Goal: Task Accomplishment & Management: Use online tool/utility

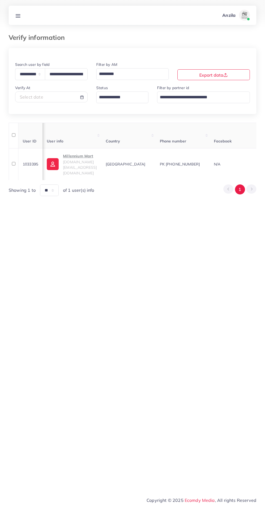
select select "*****"
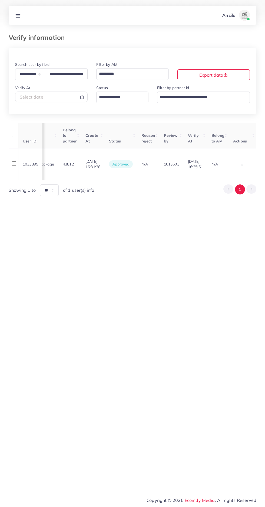
click at [21, 15] on link at bounding box center [18, 15] width 10 height 7
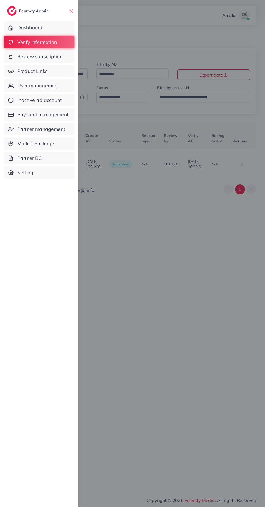
click at [50, 76] on link "Product Links" at bounding box center [39, 71] width 70 height 12
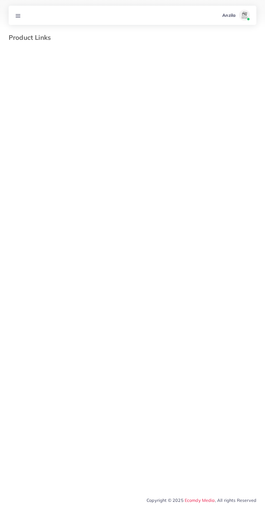
select select "*********"
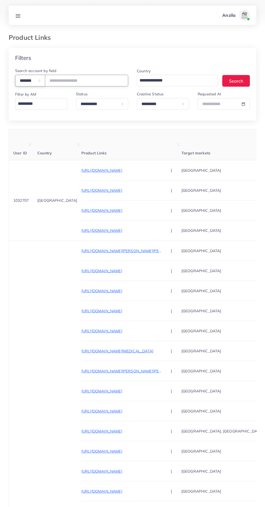
click at [34, 81] on select "**********" at bounding box center [30, 81] width 30 height 12
select select "*****"
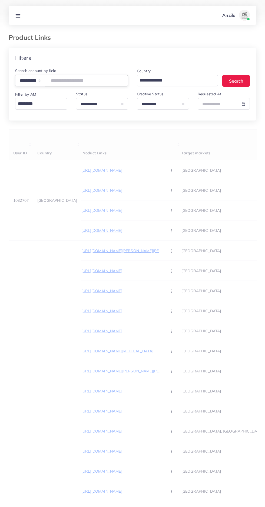
paste input "**********"
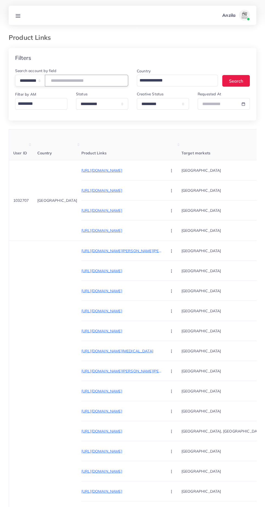
type input "**********"
click at [142, 150] on th "Product Links" at bounding box center [131, 144] width 100 height 31
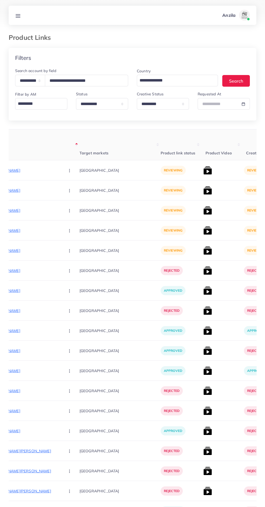
click at [21, 170] on p "https://zamelle.com/products/onyx-stone-ring-for-men-women" at bounding box center [19, 170] width 81 height 6
click at [69, 170] on circle "button" at bounding box center [69, 170] width 0 height 0
click at [72, 188] on span "Approve" at bounding box center [81, 186] width 18 height 5
click at [24, 188] on p "https://zamelle.com/products/italian-ring-for-men-women" at bounding box center [19, 190] width 81 height 6
click at [67, 192] on icon "button" at bounding box center [69, 190] width 4 height 4
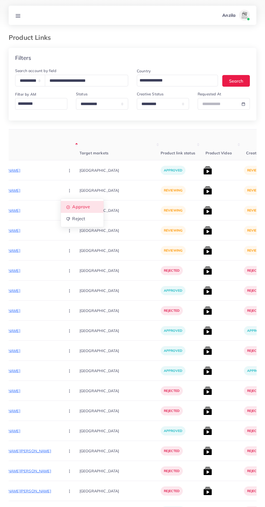
click at [61, 210] on link "Approve" at bounding box center [82, 207] width 43 height 12
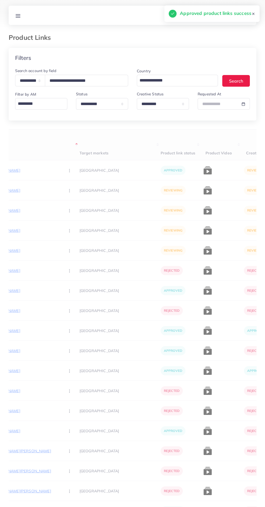
click at [19, 208] on p "https://zamelle.com/products/24k-gold-plated-italian-ring-for-men-women" at bounding box center [19, 210] width 81 height 6
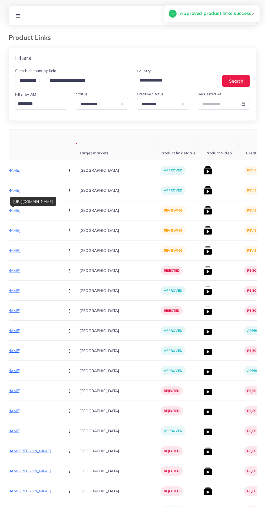
click at [67, 209] on icon "button" at bounding box center [69, 210] width 4 height 4
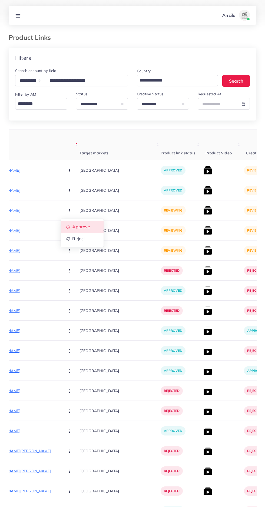
click at [72, 229] on span "Approve" at bounding box center [81, 226] width 18 height 5
click at [18, 231] on p "https://zamelle.com/products/24k-gold-plated-black-onyx-stone-ring-for-men-women" at bounding box center [19, 230] width 81 height 6
click at [61, 233] on button "button" at bounding box center [70, 230] width 19 height 12
click at [72, 249] on span "Approve" at bounding box center [81, 246] width 18 height 5
click at [22, 269] on p "https://zamelle.com/products/onyx-necklace" at bounding box center [19, 270] width 81 height 6
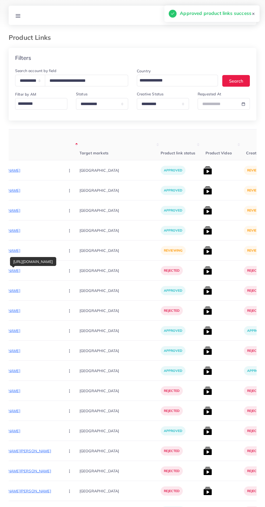
click at [24, 251] on p "https://zamelle.com/products/onyx-necklacess" at bounding box center [19, 250] width 81 height 6
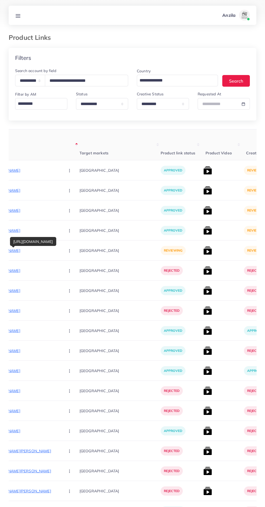
click at [48, 240] on div "https://zamelle.com/products/onyx-necklacess" at bounding box center [33, 241] width 46 height 9
click at [67, 250] on icon "button" at bounding box center [69, 250] width 4 height 4
click at [72, 267] on span "Approve" at bounding box center [81, 266] width 18 height 5
click at [203, 248] on img at bounding box center [207, 250] width 9 height 9
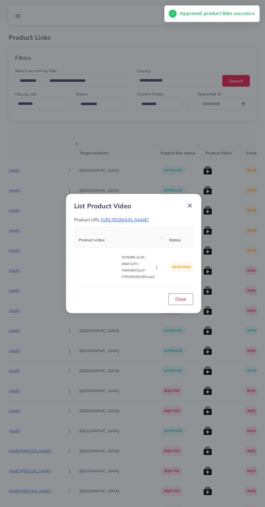
click at [93, 267] on video at bounding box center [99, 267] width 41 height 24
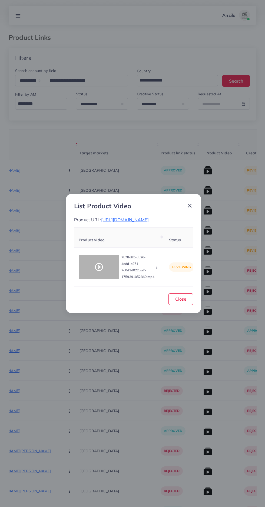
click at [93, 267] on div at bounding box center [99, 267] width 41 height 24
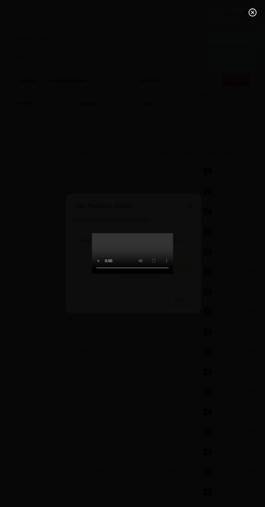
click at [255, 13] on icon at bounding box center [252, 12] width 9 height 9
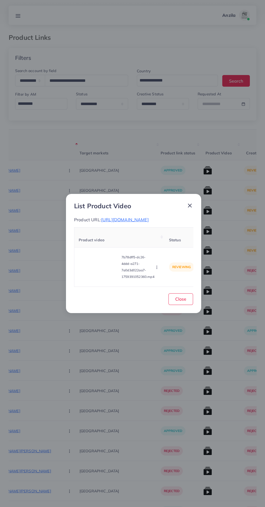
click at [149, 217] on span "https://zamelle.com/products/onyx-necklacess" at bounding box center [125, 219] width 48 height 5
click at [158, 269] on icon "button" at bounding box center [157, 267] width 4 height 4
click at [170, 256] on span "Reject" at bounding box center [163, 253] width 13 height 5
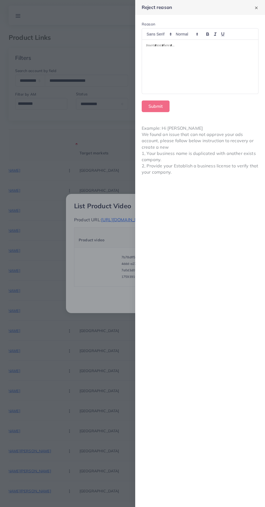
click at [231, 80] on div at bounding box center [200, 67] width 116 height 54
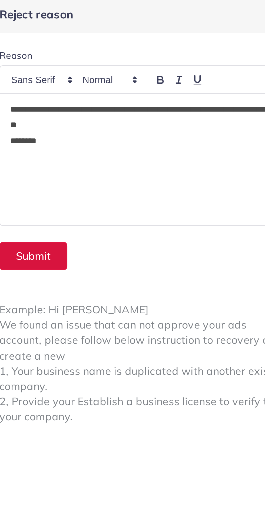
click at [151, 108] on button "Submit" at bounding box center [156, 106] width 28 height 12
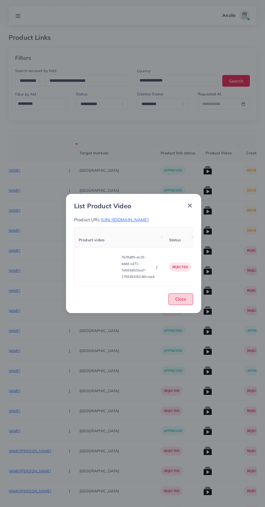
click at [187, 303] on button "Close" at bounding box center [181, 299] width 25 height 12
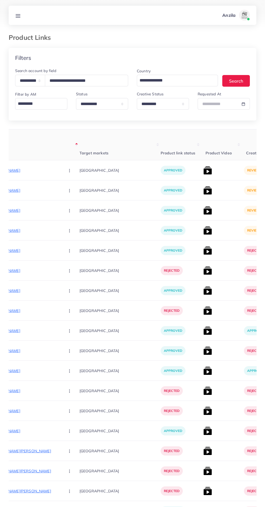
click at [203, 229] on img at bounding box center [207, 230] width 9 height 9
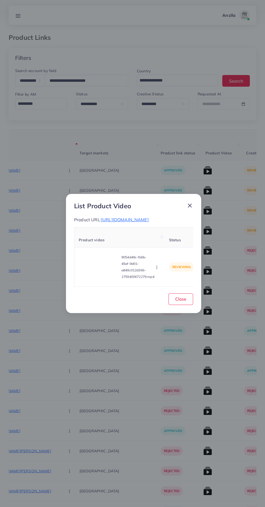
click at [81, 272] on video at bounding box center [99, 267] width 41 height 24
click at [87, 264] on div at bounding box center [99, 267] width 41 height 24
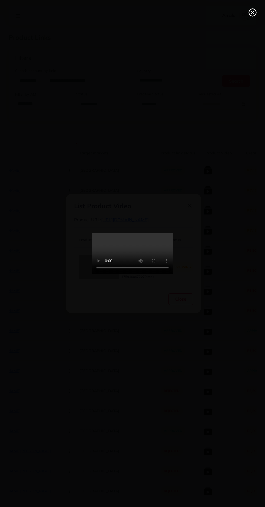
click at [253, 12] on line at bounding box center [253, 12] width 2 height 2
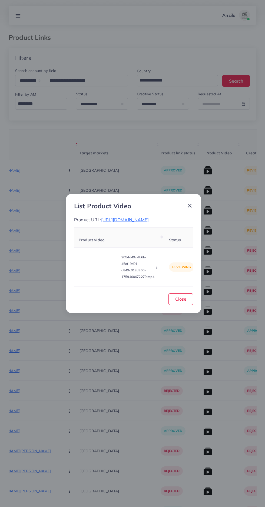
click at [149, 217] on span "https://zamelle.com/products/24k-gold-plated-black-onyx-stone-ring-for-men-women" at bounding box center [125, 219] width 48 height 5
click at [156, 269] on icon "button" at bounding box center [157, 267] width 4 height 4
click at [162, 256] on span "Reject" at bounding box center [163, 253] width 13 height 5
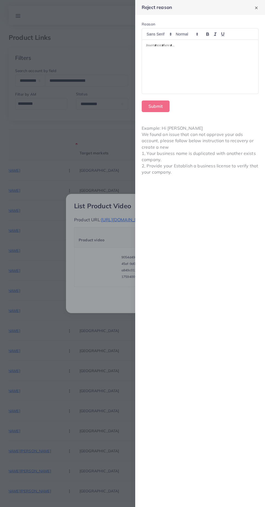
click at [213, 75] on div at bounding box center [200, 67] width 116 height 54
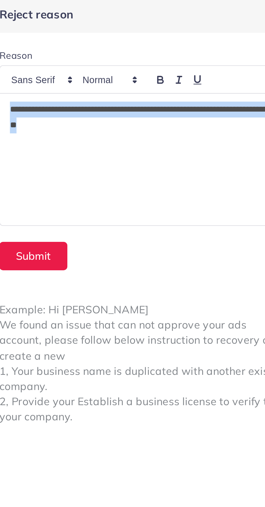
copy p "**********"
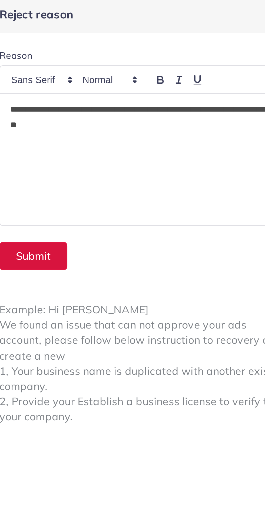
click at [159, 104] on button "Submit" at bounding box center [156, 106] width 28 height 12
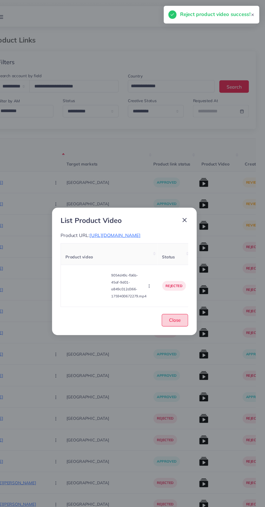
click at [186, 301] on span "Close" at bounding box center [180, 298] width 11 height 5
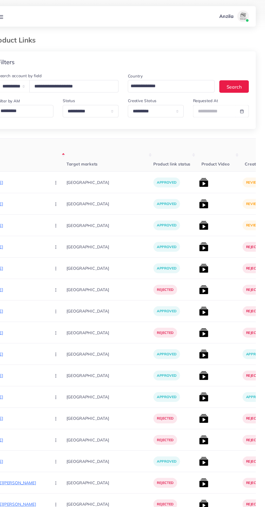
click at [203, 209] on img at bounding box center [207, 210] width 9 height 9
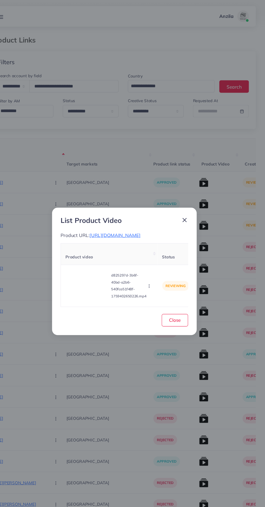
click at [85, 270] on video at bounding box center [99, 267] width 41 height 24
click at [88, 264] on div at bounding box center [99, 267] width 41 height 24
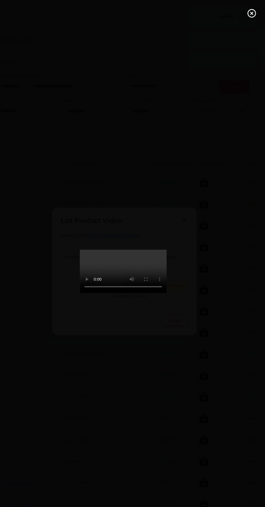
click at [253, 12] on line at bounding box center [253, 12] width 2 height 2
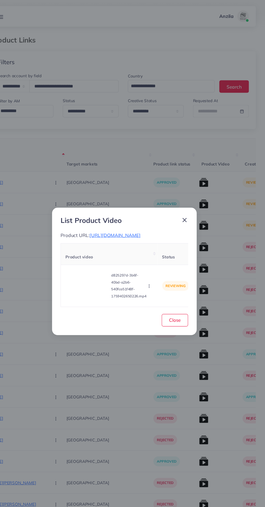
click at [149, 218] on span "https://zamelle.com/products/24k-gold-plated-italian-ring-for-men-women" at bounding box center [125, 219] width 48 height 5
click at [158, 269] on icon "button" at bounding box center [157, 267] width 4 height 4
click at [162, 240] on link "Approve" at bounding box center [167, 242] width 43 height 12
click at [186, 304] on button "Close" at bounding box center [181, 299] width 25 height 12
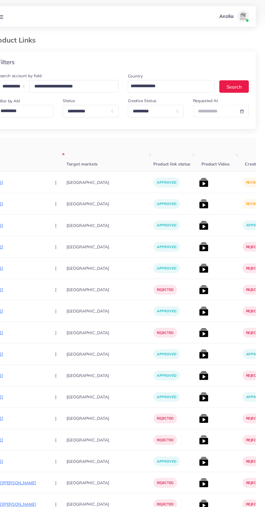
click at [203, 190] on img at bounding box center [207, 190] width 9 height 9
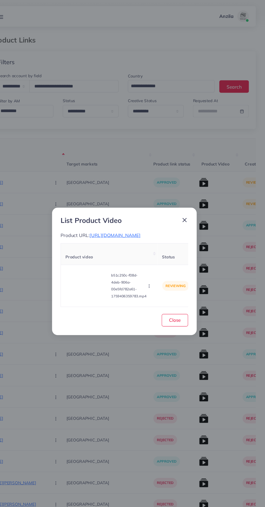
click at [94, 265] on video at bounding box center [99, 267] width 41 height 24
click at [96, 266] on icon at bounding box center [99, 266] width 9 height 9
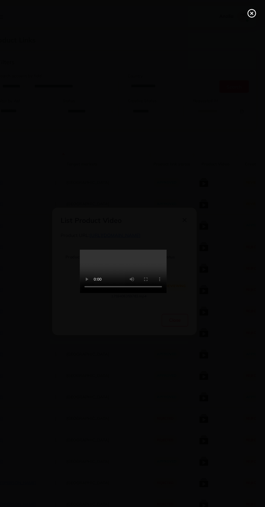
click at [255, 15] on circle at bounding box center [252, 12] width 7 height 7
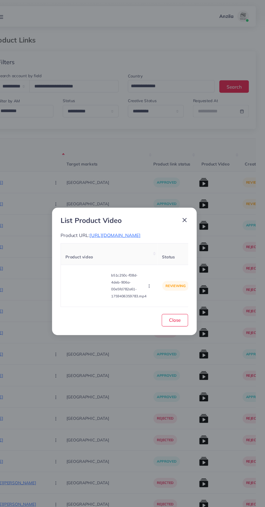
click at [149, 217] on span "https://zamelle.com/products/italian-ring-for-men-women" at bounding box center [125, 219] width 48 height 5
click at [91, 271] on video at bounding box center [99, 267] width 41 height 24
click at [97, 259] on div at bounding box center [99, 267] width 41 height 24
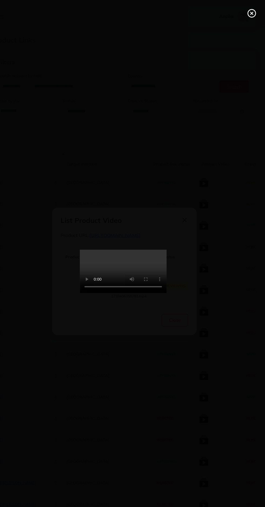
click at [253, 12] on line at bounding box center [253, 12] width 2 height 2
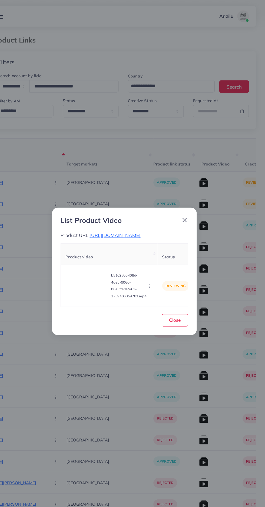
click at [158, 269] on icon "button" at bounding box center [157, 267] width 4 height 4
click at [179, 301] on span "Close" at bounding box center [180, 298] width 11 height 5
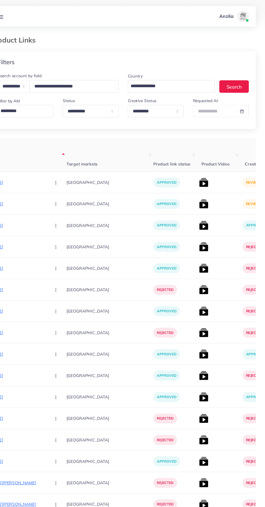
click at [203, 168] on img at bounding box center [207, 170] width 9 height 9
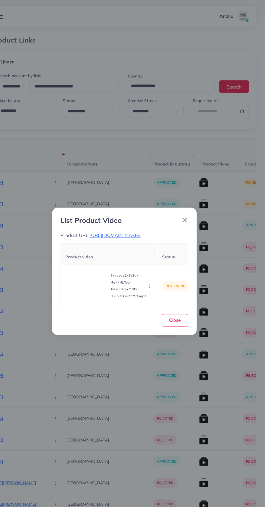
click at [91, 263] on video at bounding box center [99, 267] width 41 height 24
click at [96, 268] on icon at bounding box center [99, 266] width 9 height 9
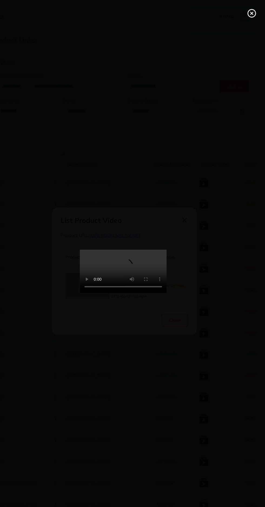
click at [251, 9] on icon at bounding box center [252, 12] width 9 height 9
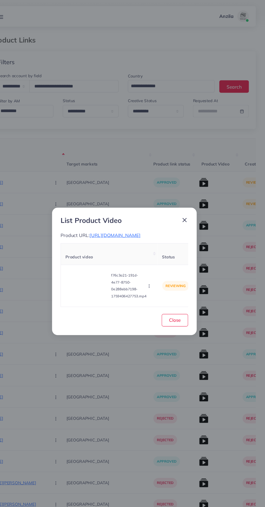
click at [148, 216] on p "Product URL: https://zamelle.com/products/onyx-stone-ring-for-men-women" at bounding box center [133, 219] width 119 height 6
click at [101, 220] on span "https://zamelle.com/products/onyx-stone-ring-for-men-women" at bounding box center [125, 219] width 48 height 5
click at [101, 222] on span "https://zamelle.com/products/onyx-stone-ring-for-men-women" at bounding box center [125, 219] width 48 height 5
click at [107, 257] on video at bounding box center [99, 267] width 41 height 24
click at [102, 270] on circle at bounding box center [99, 266] width 7 height 7
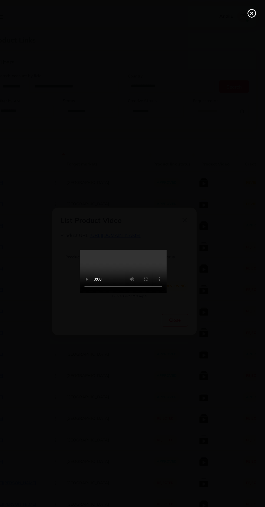
click at [253, 12] on line at bounding box center [253, 12] width 2 height 2
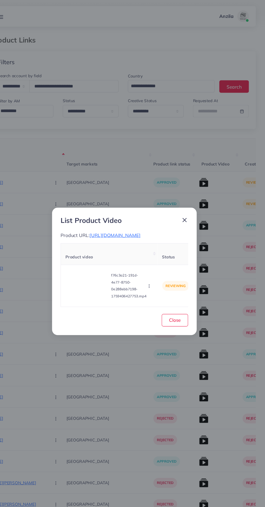
click at [149, 217] on span "https://zamelle.com/products/onyx-stone-ring-for-men-women" at bounding box center [125, 219] width 48 height 5
click at [158, 269] on icon "button" at bounding box center [157, 267] width 4 height 4
click at [154, 256] on icon at bounding box center [154, 254] width 4 height 4
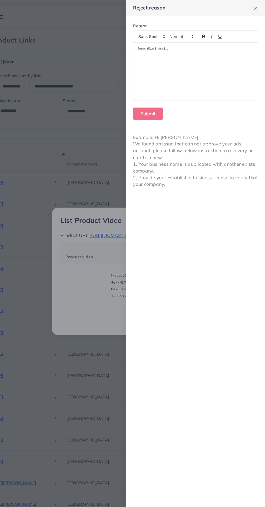
click at [174, 67] on div at bounding box center [200, 67] width 116 height 54
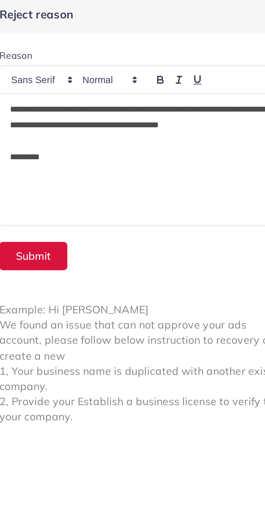
click at [154, 104] on button "Submit" at bounding box center [156, 106] width 28 height 12
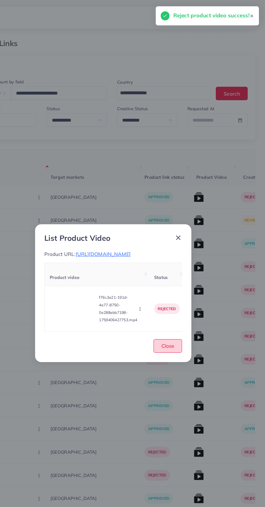
click at [185, 305] on button "Close" at bounding box center [181, 299] width 25 height 12
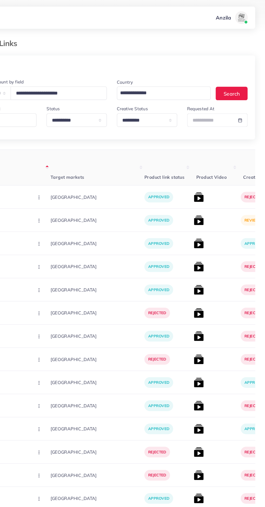
click at [203, 188] on img at bounding box center [207, 190] width 9 height 9
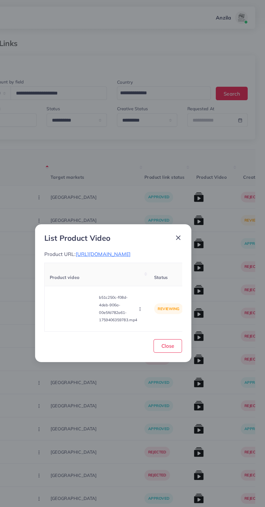
click at [100, 270] on video at bounding box center [99, 267] width 41 height 24
click at [97, 268] on icon at bounding box center [99, 266] width 9 height 9
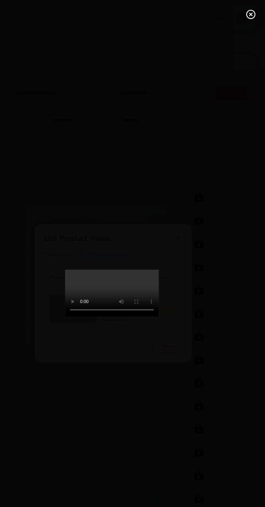
click at [253, 12] on line at bounding box center [253, 12] width 2 height 2
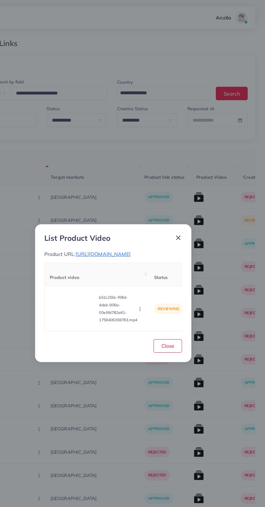
click at [143, 217] on span "https://zamelle.com/products/italian-ring-for-men-women" at bounding box center [125, 219] width 48 height 5
click at [156, 269] on icon "button" at bounding box center [157, 267] width 4 height 4
click at [163, 256] on span "Reject" at bounding box center [163, 253] width 13 height 5
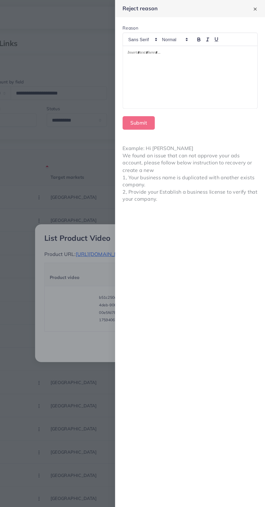
click at [164, 75] on div at bounding box center [200, 67] width 116 height 54
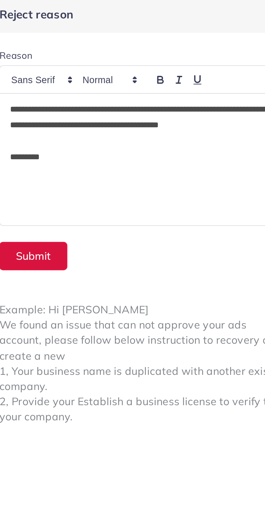
click at [157, 104] on button "Submit" at bounding box center [156, 106] width 28 height 12
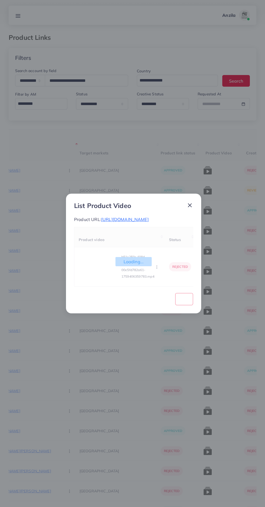
scroll to position [0, 85]
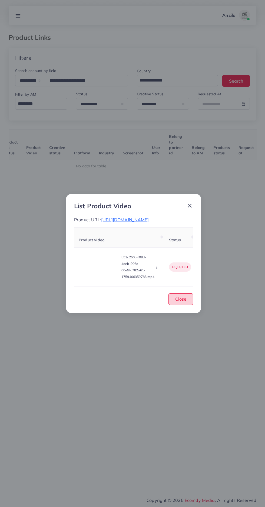
click at [189, 305] on button "Close" at bounding box center [181, 299] width 25 height 12
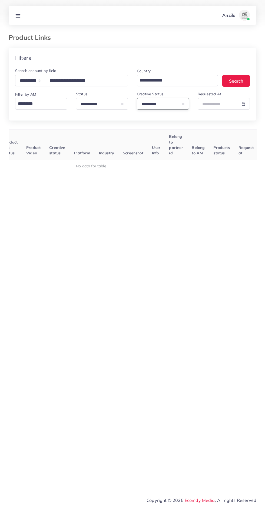
click at [156, 100] on select "**********" at bounding box center [163, 104] width 52 height 12
select select
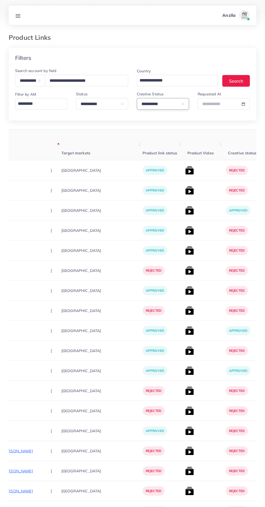
scroll to position [0, 140]
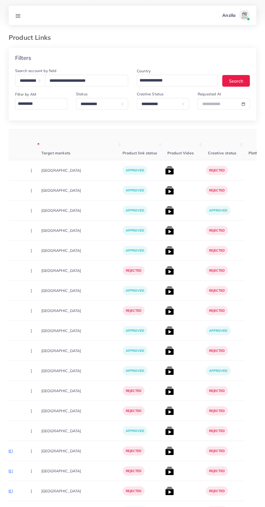
click at [165, 210] on img at bounding box center [169, 210] width 9 height 9
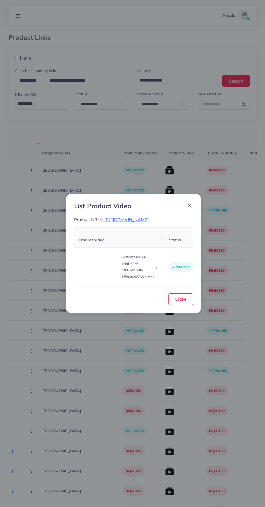
click at [92, 259] on video at bounding box center [99, 267] width 41 height 24
click at [96, 264] on div at bounding box center [99, 267] width 41 height 24
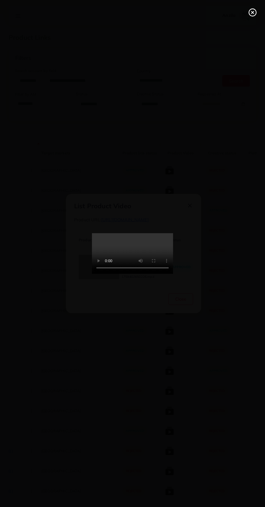
click at [250, 12] on icon at bounding box center [252, 12] width 9 height 9
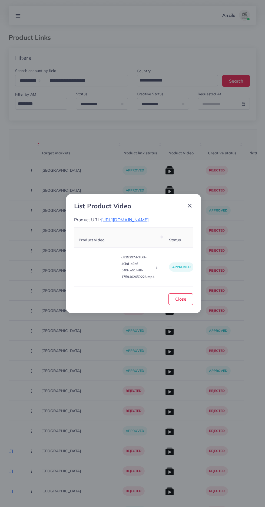
click at [114, 217] on span "https://zamelle.com/products/24k-gold-plated-italian-ring-for-men-women" at bounding box center [125, 219] width 48 height 5
click at [157, 267] on circle "button" at bounding box center [157, 267] width 0 height 0
click at [163, 256] on span "Reject" at bounding box center [163, 253] width 13 height 5
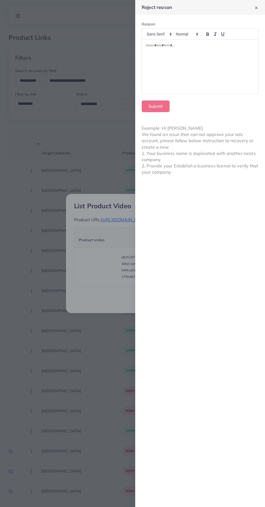
click at [168, 67] on div at bounding box center [200, 67] width 116 height 54
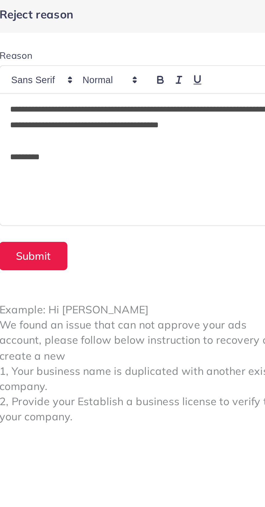
scroll to position [0, 0]
click at [159, 101] on button "Submit" at bounding box center [156, 106] width 28 height 12
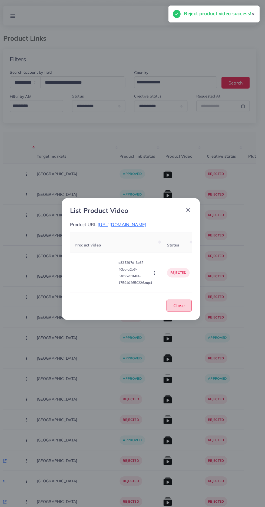
click at [190, 303] on button "Close" at bounding box center [181, 299] width 25 height 12
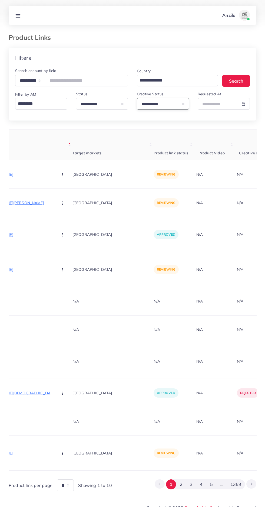
click at [155, 104] on select "**********" at bounding box center [163, 104] width 52 height 12
select select "*********"
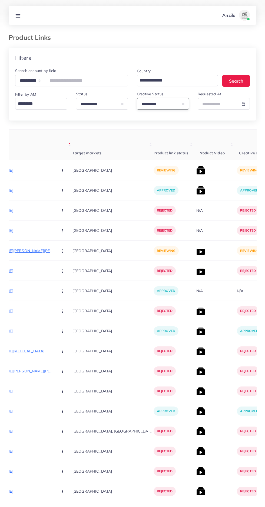
scroll to position [0, 109]
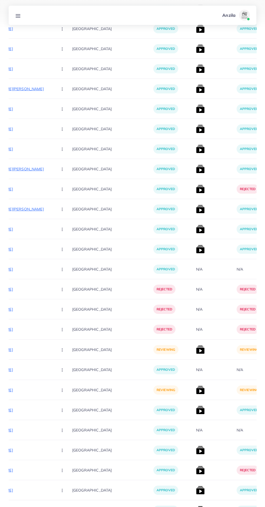
click at [96, 386] on p "[GEOGRAPHIC_DATA]" at bounding box center [112, 389] width 81 height 12
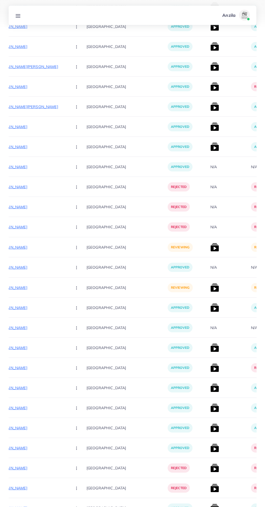
scroll to position [4523, 0]
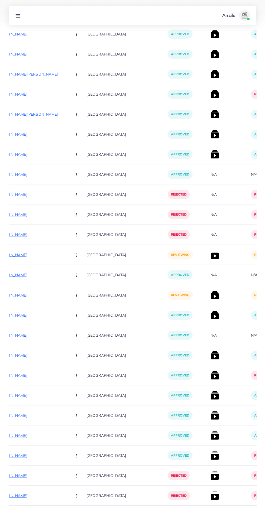
click at [29, 294] on p "https://mhfashionclothing.com/collections/winter-kids-suits" at bounding box center [26, 295] width 81 height 6
click at [76, 297] on circle "button" at bounding box center [76, 296] width 0 height 0
click at [79, 311] on span "Approve" at bounding box center [88, 311] width 18 height 5
click at [211, 298] on img at bounding box center [215, 295] width 9 height 9
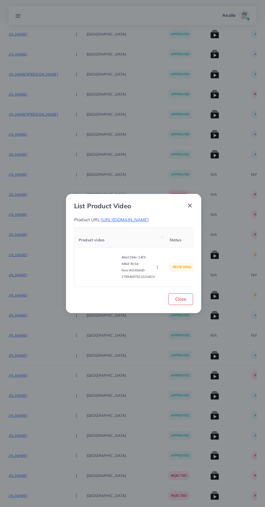
click at [100, 268] on video at bounding box center [99, 267] width 41 height 24
click at [96, 265] on icon at bounding box center [99, 266] width 9 height 9
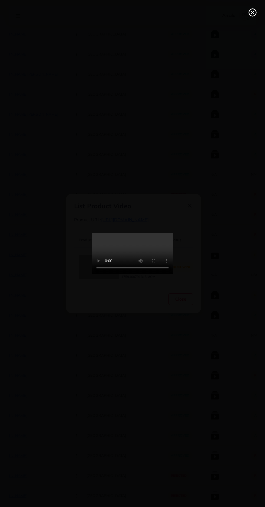
click at [247, 6] on div at bounding box center [132, 253] width 265 height 507
click at [248, 7] on div at bounding box center [132, 253] width 265 height 507
click at [250, 12] on icon at bounding box center [252, 12] width 9 height 9
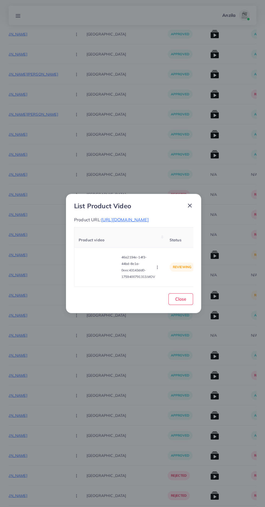
click at [143, 232] on th "Product video" at bounding box center [119, 237] width 91 height 20
click at [149, 222] on span "https://mhfashionclothing.com/collections/winter-kids-suits" at bounding box center [125, 219] width 48 height 5
click at [159, 269] on icon "button" at bounding box center [157, 267] width 4 height 4
click at [175, 243] on span "Approve" at bounding box center [166, 241] width 18 height 5
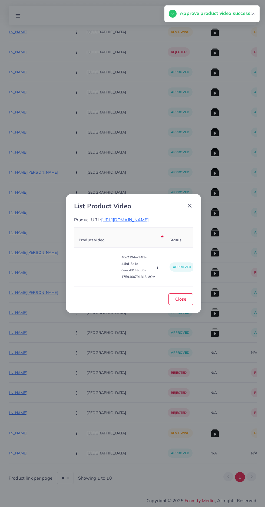
scroll to position [4347, 0]
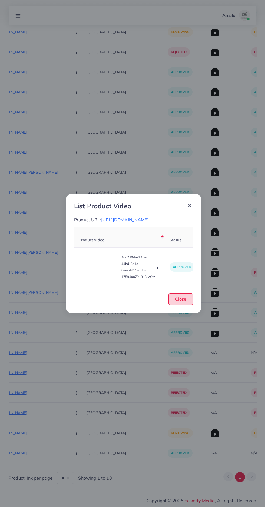
click at [186, 301] on span "Close" at bounding box center [180, 298] width 11 height 5
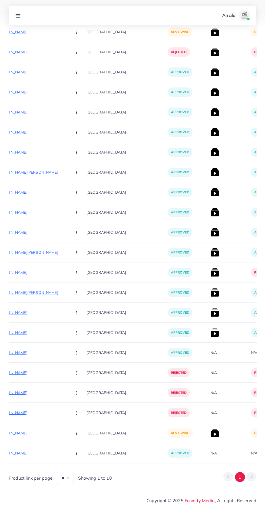
click at [31, 430] on p "https://www.noorulainstore.site/collections/bs-khaddar-3-piece" at bounding box center [26, 432] width 81 height 6
click at [76, 433] on circle "button" at bounding box center [76, 433] width 0 height 0
click at [69, 419] on link "Reject" at bounding box center [89, 416] width 43 height 12
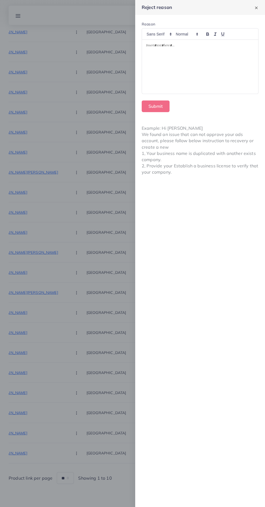
click at [217, 75] on div at bounding box center [200, 67] width 116 height 54
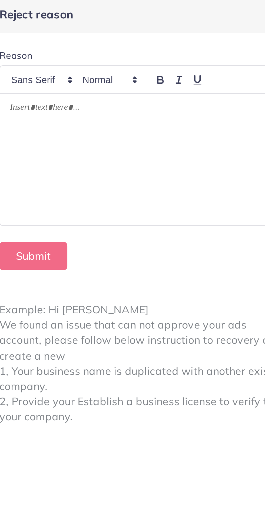
click at [201, 61] on div at bounding box center [200, 67] width 116 height 54
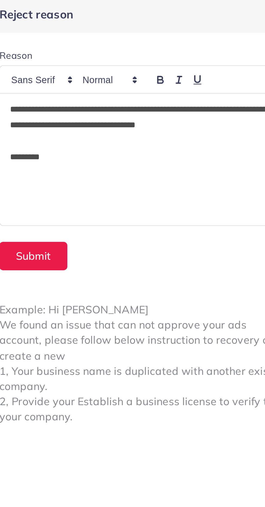
click at [170, 67] on p "*********" at bounding box center [200, 66] width 108 height 6
click at [167, 104] on button "Submit" at bounding box center [156, 106] width 28 height 12
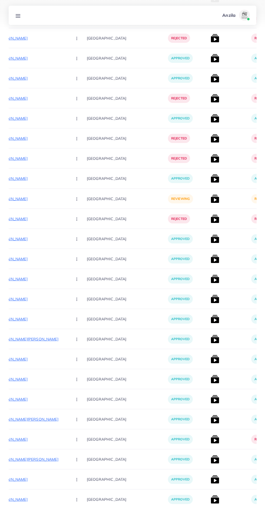
scroll to position [4163, 0]
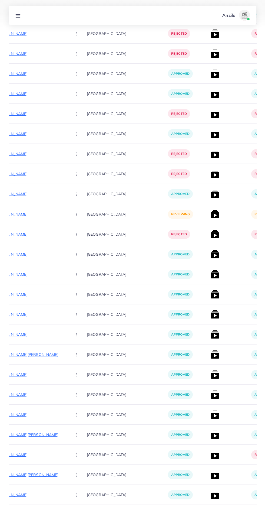
click at [18, 216] on p "https://www.firdouskhalis.com/products/firdous-khalis-desi-ghee" at bounding box center [27, 214] width 81 height 6
click at [77, 214] on circle "button" at bounding box center [77, 214] width 0 height 0
click at [77, 225] on link "Approve" at bounding box center [89, 231] width 43 height 12
click at [211, 211] on img at bounding box center [215, 214] width 9 height 9
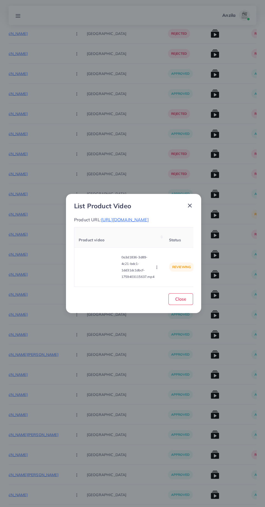
click at [98, 274] on video at bounding box center [99, 267] width 41 height 24
click at [94, 270] on div at bounding box center [99, 267] width 41 height 24
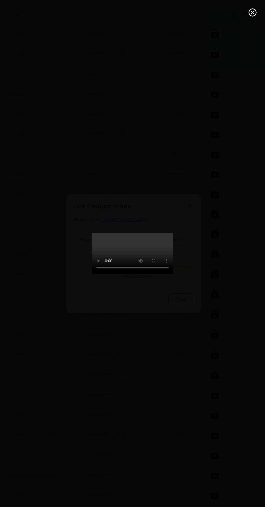
click at [252, 15] on icon at bounding box center [252, 12] width 9 height 9
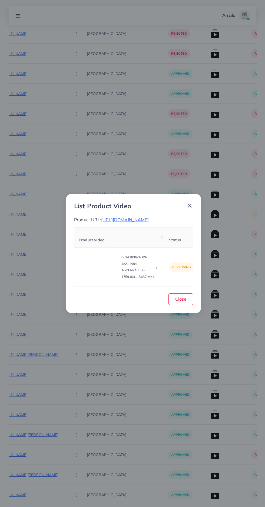
click at [158, 269] on icon "button" at bounding box center [157, 267] width 4 height 4
click at [165, 244] on span "Approve" at bounding box center [166, 241] width 18 height 5
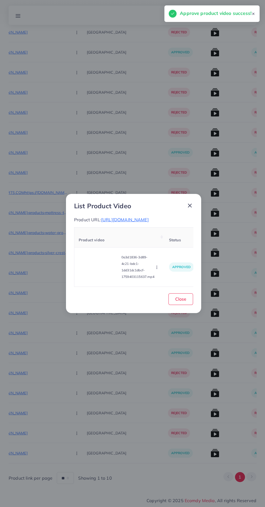
scroll to position [3906, 0]
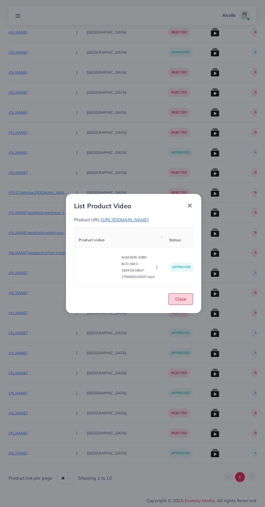
click at [186, 305] on button "Close" at bounding box center [181, 299] width 25 height 12
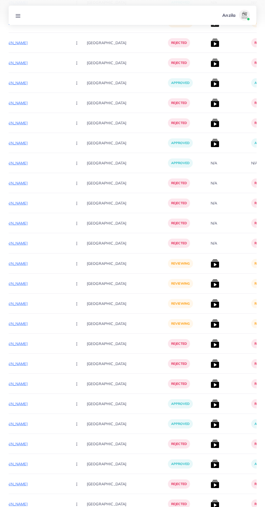
scroll to position [2606, 0]
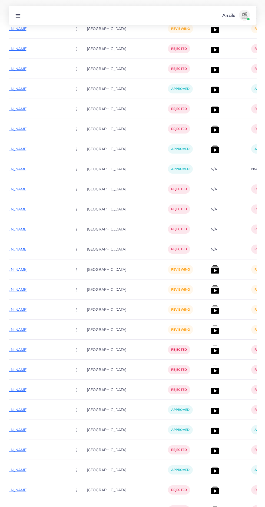
click at [31, 267] on p "https://uzairimports.com/products/premium-shaggy-razai-4-pieces-full-set?utm_ca…" at bounding box center [27, 269] width 81 height 6
click at [77, 270] on circle "button" at bounding box center [77, 269] width 0 height 0
click at [80, 287] on span "Approve" at bounding box center [89, 285] width 18 height 5
click at [32, 289] on p "https://uzairimports.com/products/panasonic-deluxe-automatic-iron-ni-22awtxj?ut…" at bounding box center [27, 289] width 81 height 6
click at [68, 288] on button "button" at bounding box center [77, 289] width 19 height 12
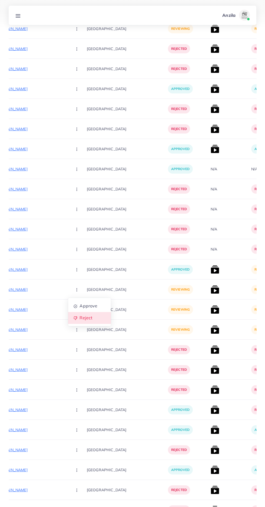
click at [80, 320] on span "Reject" at bounding box center [86, 317] width 13 height 5
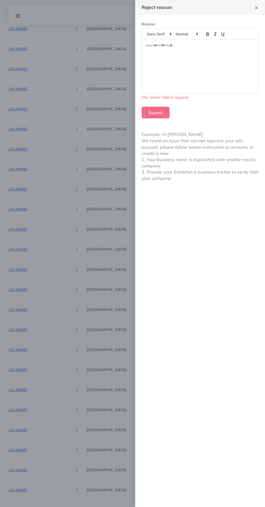
click at [80, 364] on div at bounding box center [132, 253] width 265 height 507
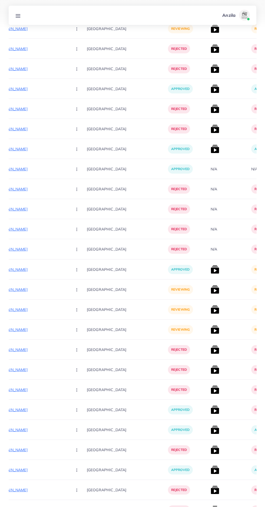
click at [211, 271] on img at bounding box center [215, 269] width 9 height 9
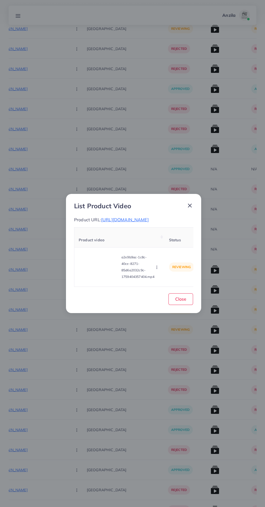
click at [99, 279] on video at bounding box center [99, 267] width 41 height 24
click at [99, 279] on div at bounding box center [99, 267] width 41 height 24
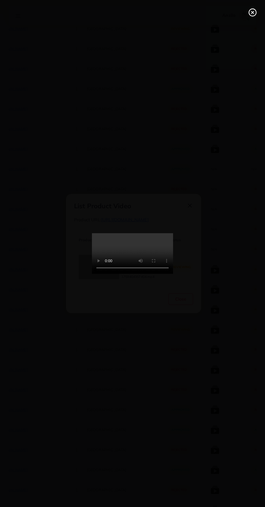
click at [253, 12] on line at bounding box center [253, 12] width 2 height 2
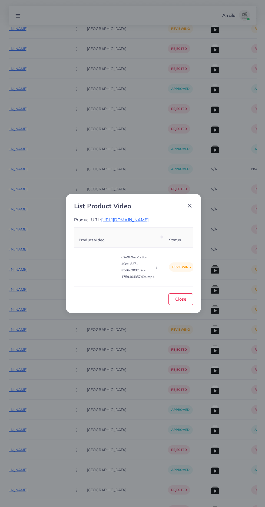
click at [149, 217] on span "https://uzairimports.com/products/premium-shaggy-razai-4-pieces-full-set?utm_ca…" at bounding box center [125, 219] width 48 height 5
click at [156, 269] on icon "button" at bounding box center [157, 267] width 4 height 4
click at [170, 256] on span "Reject" at bounding box center [163, 253] width 13 height 5
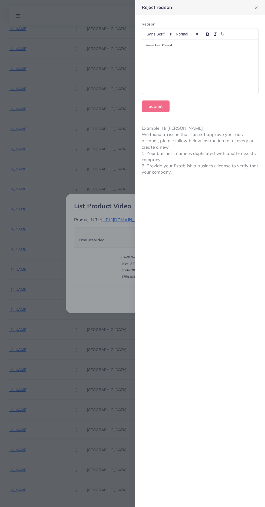
click at [156, 76] on div at bounding box center [200, 67] width 116 height 54
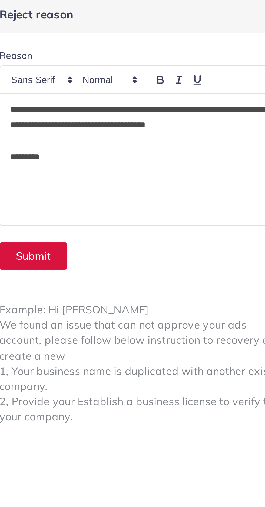
click at [156, 105] on button "Submit" at bounding box center [156, 106] width 28 height 12
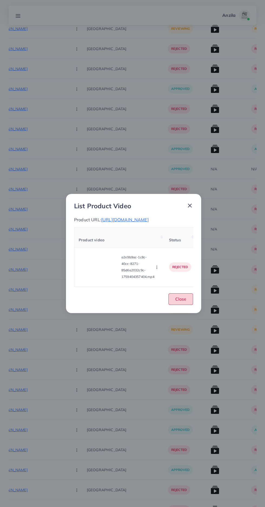
click at [190, 305] on button "Close" at bounding box center [181, 299] width 25 height 12
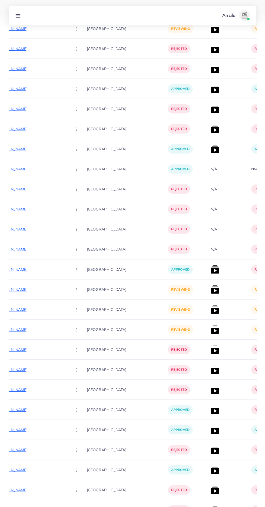
click at [26, 287] on p "https://uzairimports.com/products/panasonic-deluxe-automatic-iron-ni-22awtxj?ut…" at bounding box center [27, 289] width 81 height 6
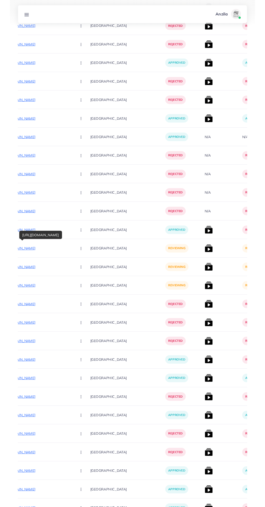
scroll to position [2647, 0]
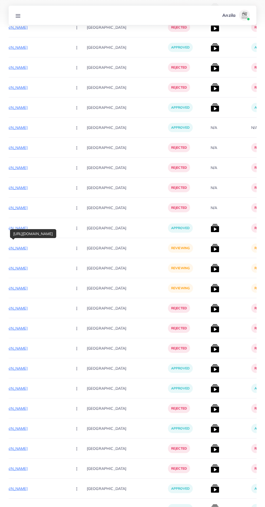
click at [25, 267] on p "https://uzairimports.com/products/silver-crest-juicer-blender?utm_campaign=shar…" at bounding box center [27, 268] width 81 height 6
click at [77, 268] on circle "button" at bounding box center [77, 268] width 0 height 0
click at [80, 282] on span "Approve" at bounding box center [89, 284] width 18 height 5
click at [33, 287] on p "https://uzairimports.com/products/raf-infrared-electric-stove-russia-lot-1-year…" at bounding box center [27, 288] width 81 height 6
click at [77, 288] on circle "button" at bounding box center [77, 288] width 0 height 0
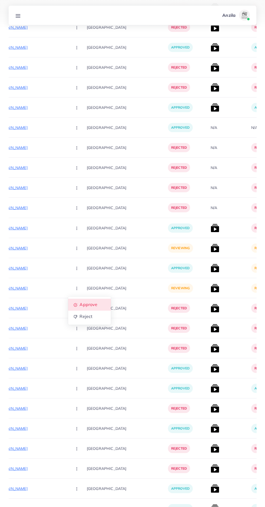
click at [80, 305] on span "Approve" at bounding box center [89, 304] width 18 height 5
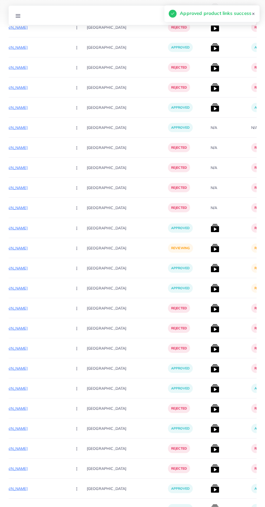
click at [211, 290] on img at bounding box center [215, 288] width 9 height 9
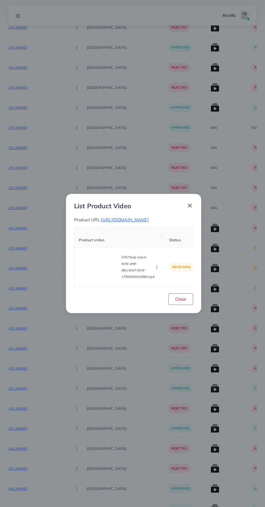
click at [106, 279] on video at bounding box center [99, 267] width 41 height 24
click at [97, 270] on div at bounding box center [99, 267] width 41 height 24
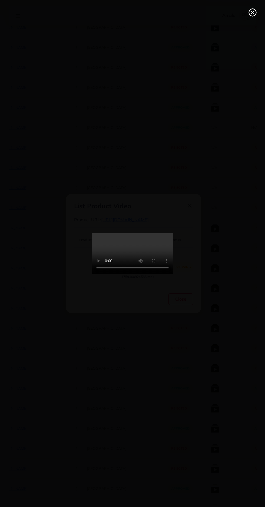
click at [253, 12] on line at bounding box center [253, 12] width 2 height 2
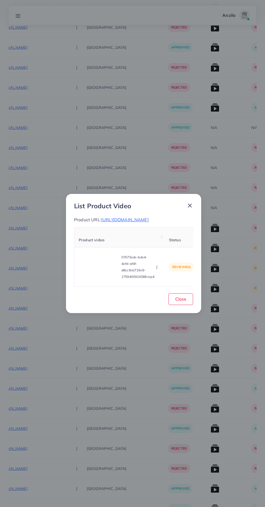
click at [157, 267] on circle "button" at bounding box center [157, 267] width 0 height 0
click at [157, 245] on link "Approve" at bounding box center [167, 242] width 43 height 12
click at [188, 305] on button "Close" at bounding box center [181, 299] width 25 height 12
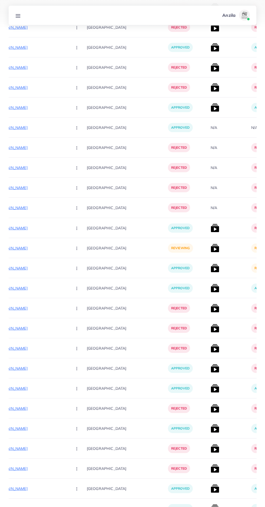
click at [211, 268] on img at bounding box center [215, 268] width 9 height 9
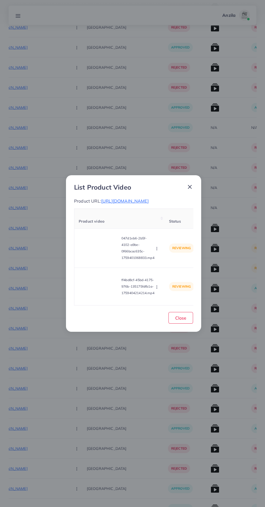
click at [99, 259] on video at bounding box center [99, 248] width 41 height 24
click at [97, 249] on div at bounding box center [99, 248] width 41 height 24
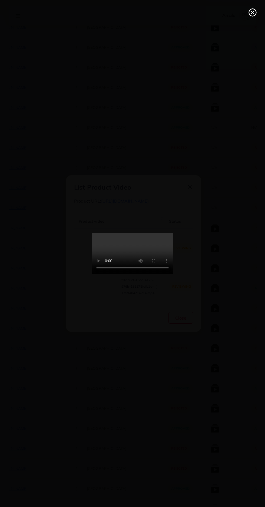
click at [249, 12] on circle at bounding box center [252, 12] width 7 height 7
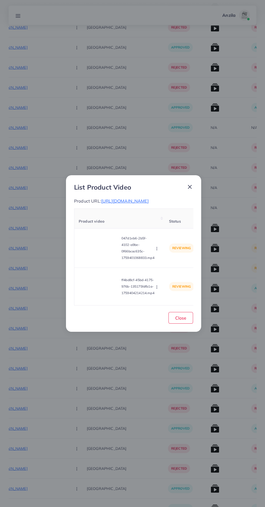
click at [157, 247] on circle "button" at bounding box center [157, 247] width 0 height 0
click at [163, 267] on link "Approve" at bounding box center [169, 261] width 43 height 12
click at [107, 294] on video at bounding box center [99, 286] width 41 height 24
click at [102, 290] on div at bounding box center [99, 286] width 41 height 24
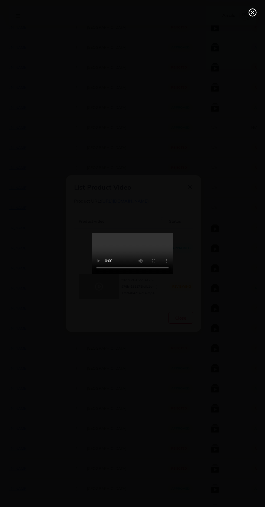
click at [249, 16] on icon at bounding box center [252, 12] width 9 height 9
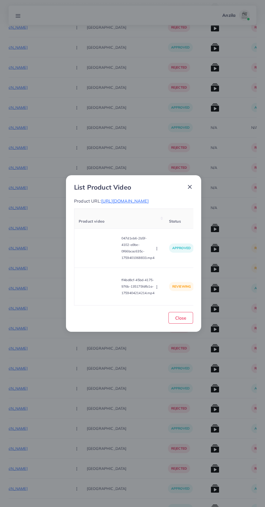
click at [157, 287] on circle "button" at bounding box center [157, 287] width 0 height 0
click at [163, 264] on span "Approve" at bounding box center [166, 260] width 18 height 5
click at [183, 320] on span "Close" at bounding box center [180, 317] width 11 height 5
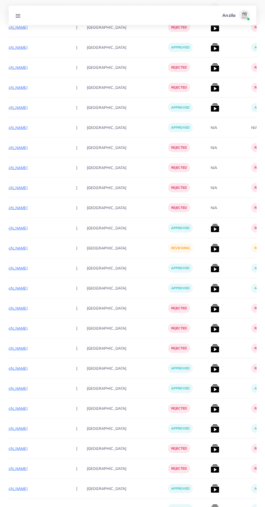
click at [75, 247] on icon "button" at bounding box center [77, 248] width 4 height 4
click at [80, 274] on span "Reject" at bounding box center [86, 276] width 13 height 5
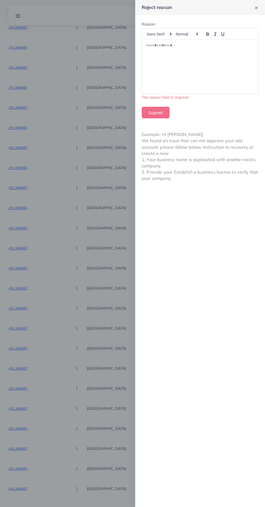
click at [197, 69] on div at bounding box center [200, 67] width 116 height 54
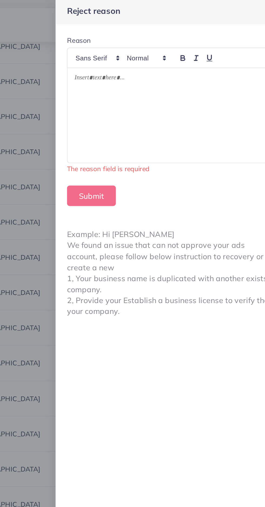
scroll to position [2647, 0]
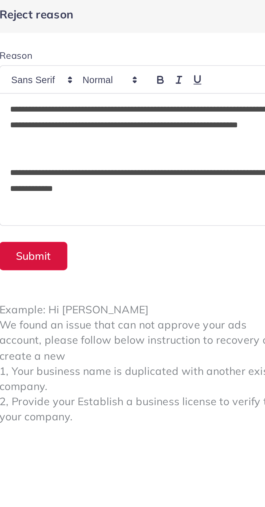
click at [159, 104] on button "Submit" at bounding box center [156, 106] width 28 height 12
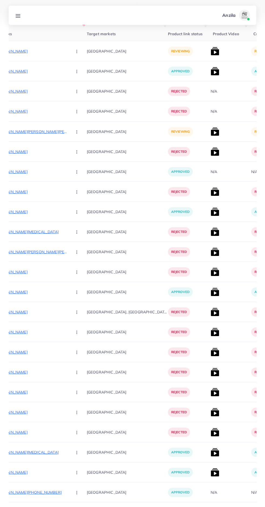
scroll to position [0, 0]
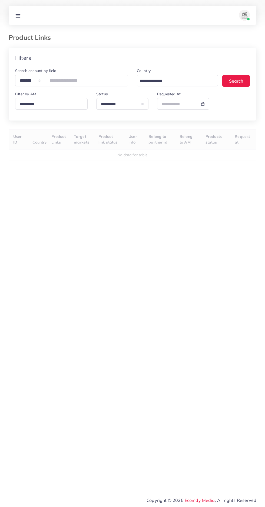
select select "*********"
select select
select select "*********"
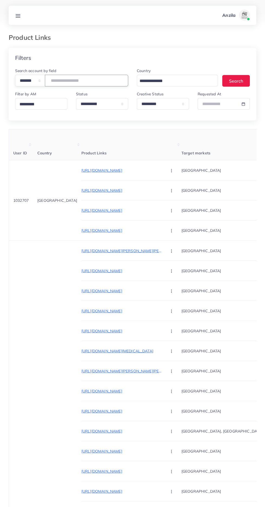
click at [81, 81] on input "number" at bounding box center [86, 81] width 83 height 12
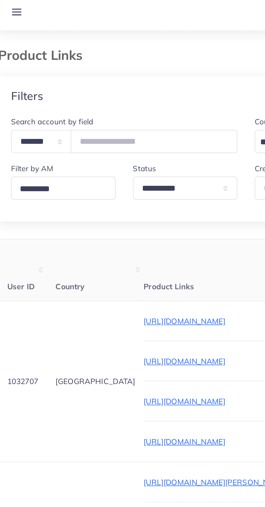
click at [18, 14] on line at bounding box center [18, 14] width 4 height 0
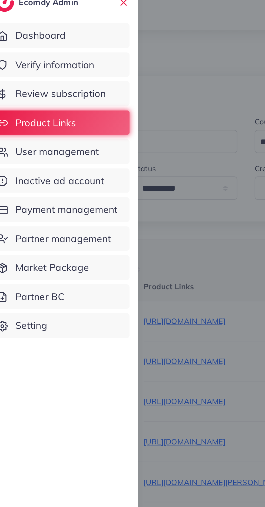
click at [32, 85] on span "User management" at bounding box center [38, 85] width 42 height 7
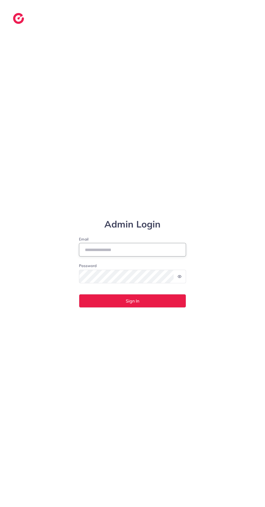
click at [97, 256] on input "Email" at bounding box center [132, 250] width 107 height 14
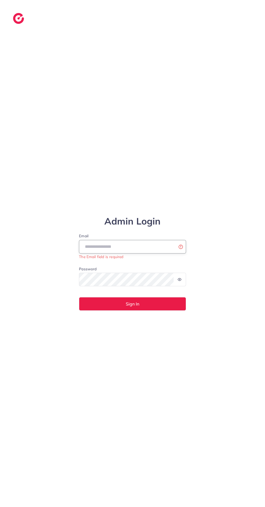
type input "**********"
click at [79, 297] on button "Sign In" at bounding box center [132, 304] width 107 height 14
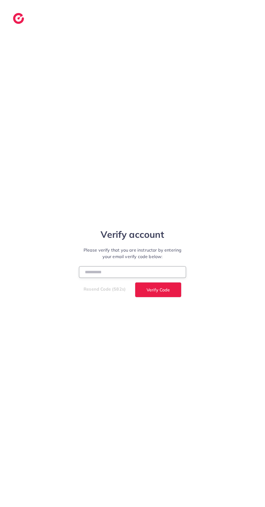
click at [140, 278] on input "number" at bounding box center [132, 272] width 107 height 12
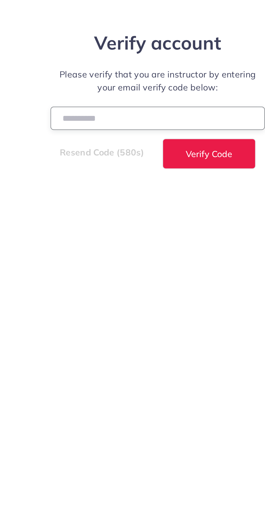
type input "******"
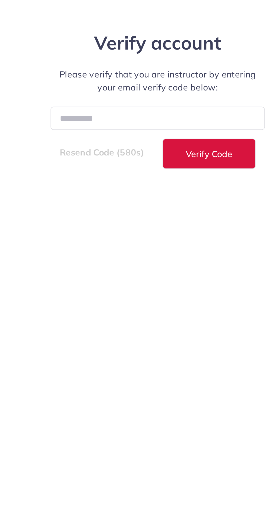
click at [164, 297] on button "Verify Code" at bounding box center [158, 289] width 47 height 15
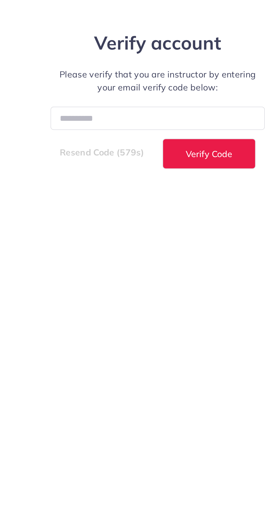
select select "**"
select select "****"
select select "**"
select select "****"
select select "**"
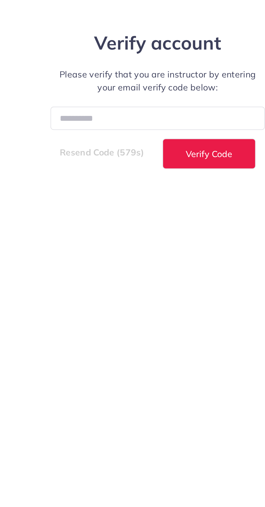
select select "****"
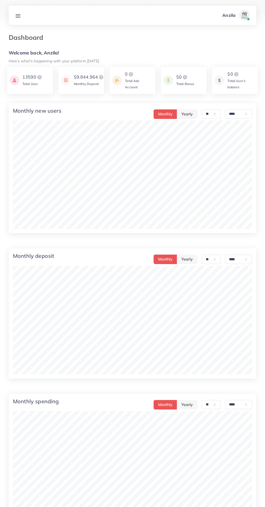
click at [18, 17] on line at bounding box center [18, 17] width 4 height 0
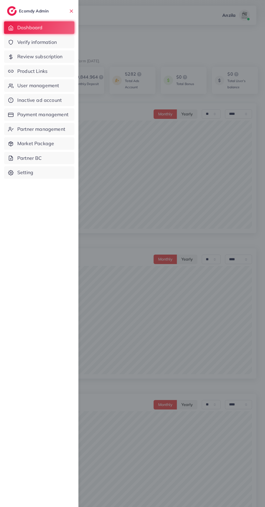
click at [27, 84] on span "User management" at bounding box center [38, 85] width 42 height 7
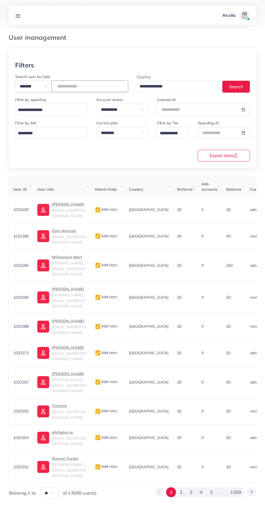
click at [73, 86] on input "number" at bounding box center [89, 86] width 77 height 12
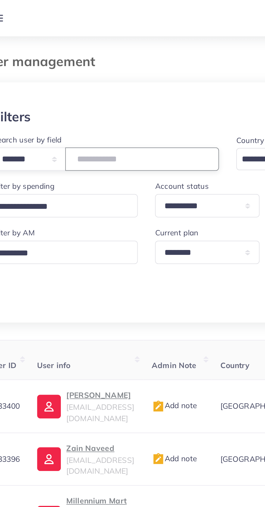
type input "*******"
click at [126, 67] on div "Filters" at bounding box center [132, 65] width 235 height 8
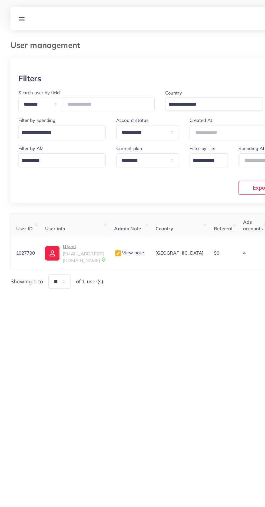
click at [74, 210] on span "[EMAIL_ADDRESS][DOMAIN_NAME]" at bounding box center [69, 213] width 34 height 10
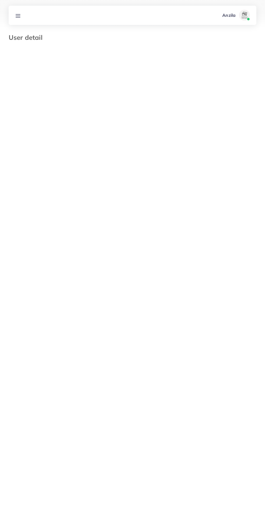
select select "********"
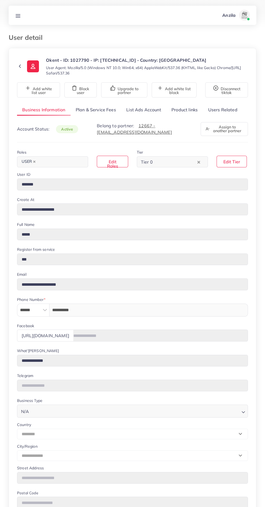
click at [181, 108] on link "Product links" at bounding box center [184, 110] width 37 height 12
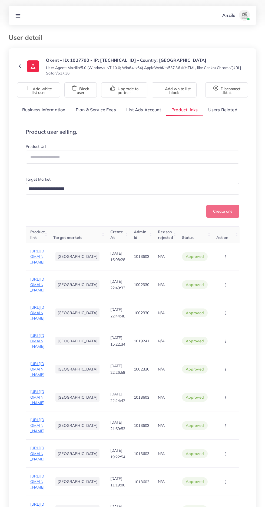
click at [156, 154] on input "text" at bounding box center [133, 156] width 214 height 13
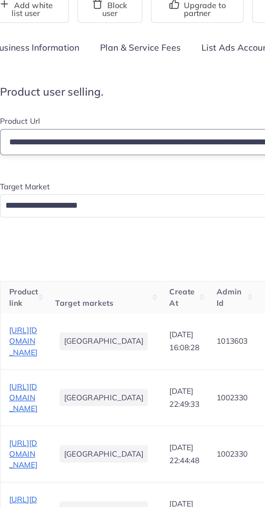
scroll to position [0, 75]
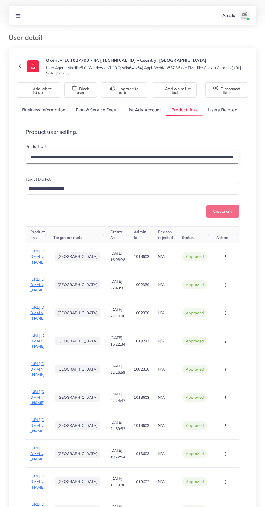
type input "**********"
click at [130, 190] on input "Search for option" at bounding box center [130, 189] width 206 height 8
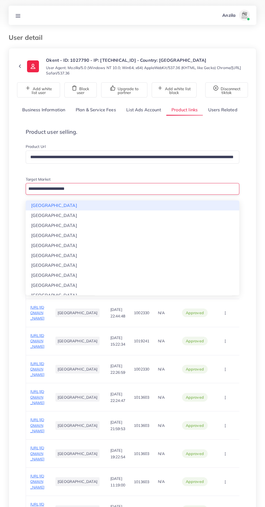
scroll to position [0, 0]
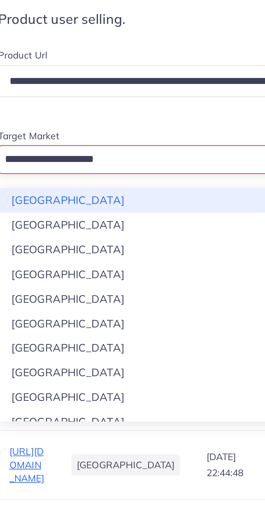
click at [89, 187] on input "Search for option" at bounding box center [130, 189] width 206 height 8
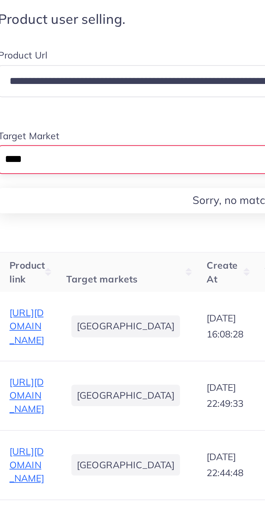
type input "*****"
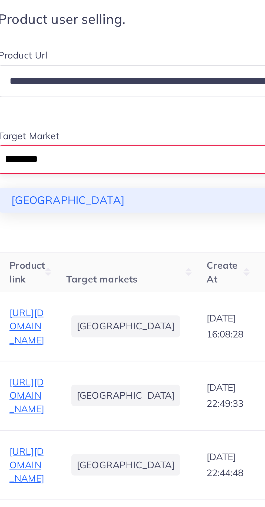
type input "********"
click at [40, 205] on div "**********" at bounding box center [133, 181] width 214 height 74
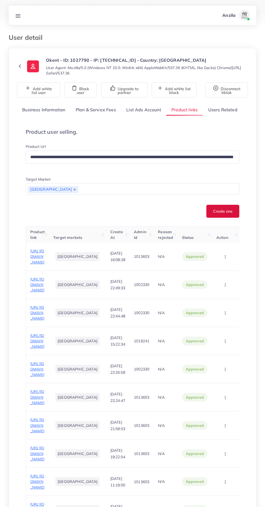
click at [224, 212] on button "Create one" at bounding box center [222, 211] width 33 height 13
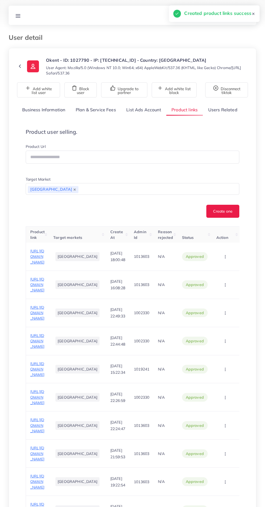
click at [18, 16] on line at bounding box center [18, 16] width 4 height 0
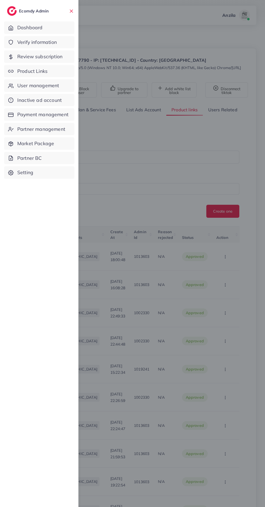
click at [44, 60] on span "Review subscription" at bounding box center [39, 56] width 45 height 7
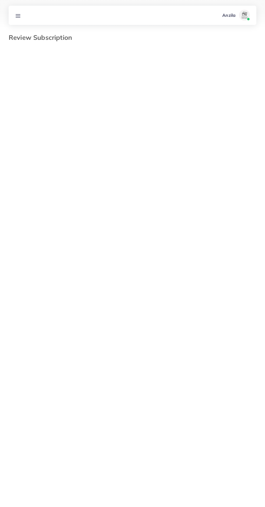
select select "*******"
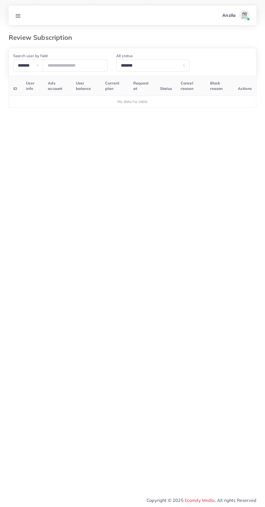
click at [18, 16] on line at bounding box center [18, 16] width 4 height 0
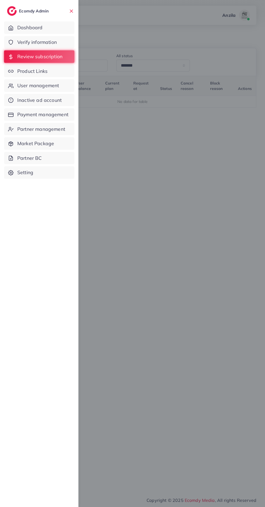
click at [57, 74] on link "Product Links" at bounding box center [39, 71] width 70 height 12
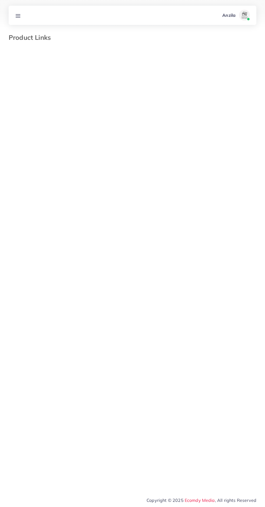
select select "*********"
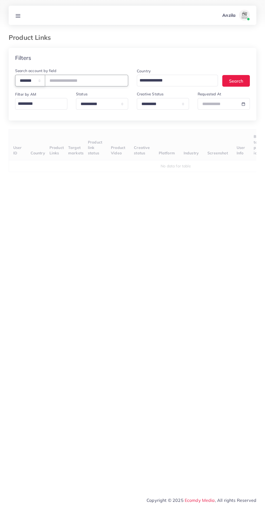
click at [43, 84] on select "**********" at bounding box center [30, 81] width 30 height 12
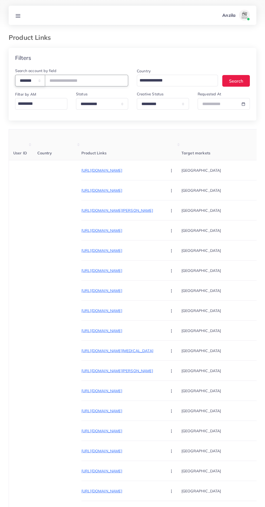
click at [34, 81] on select "**********" at bounding box center [30, 81] width 30 height 12
select select "*****"
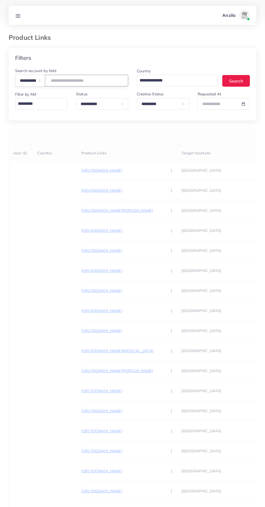
paste input "**********"
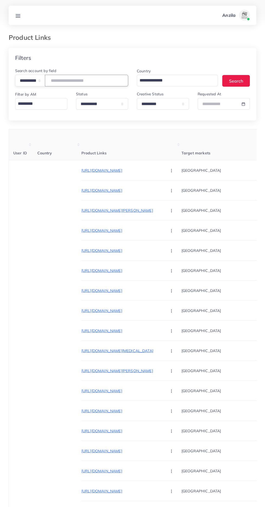
type input "**********"
click at [151, 139] on th "Product Links" at bounding box center [131, 144] width 100 height 31
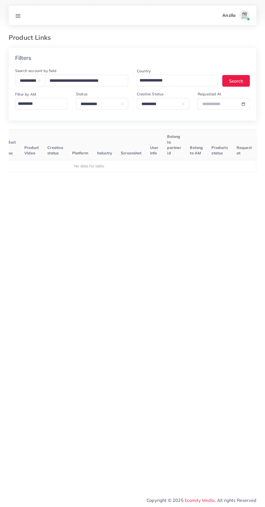
scroll to position [0, 85]
click at [178, 107] on select "**********" at bounding box center [163, 104] width 52 height 12
select select
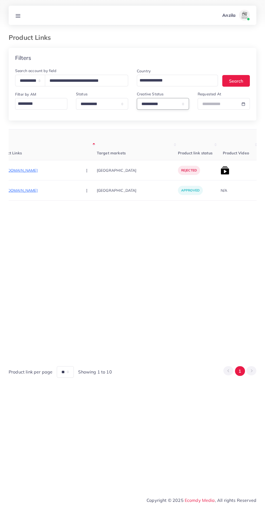
click at [78, 172] on button "button" at bounding box center [87, 170] width 19 height 12
click at [90, 187] on span "Approve" at bounding box center [99, 186] width 18 height 5
click at [37, 172] on p "https://www.noorulainstore.site/collections/bs-khaddar-3-piece" at bounding box center [34, 170] width 81 height 6
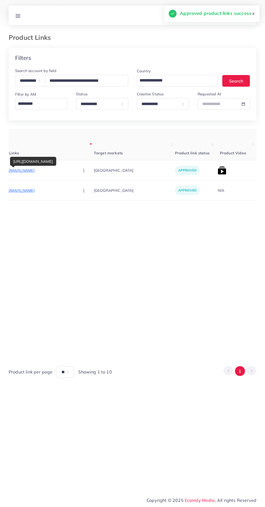
click at [218, 170] on img at bounding box center [222, 170] width 9 height 9
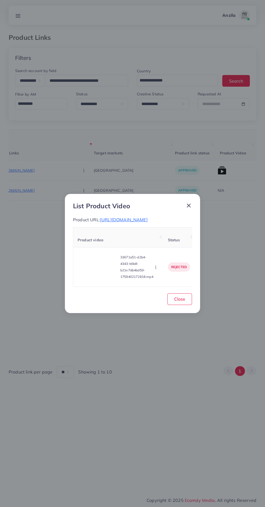
click at [102, 278] on video at bounding box center [98, 267] width 41 height 24
click at [102, 278] on div at bounding box center [98, 267] width 41 height 24
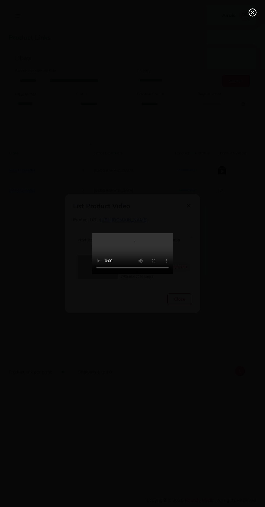
click at [249, 14] on circle at bounding box center [252, 12] width 7 height 7
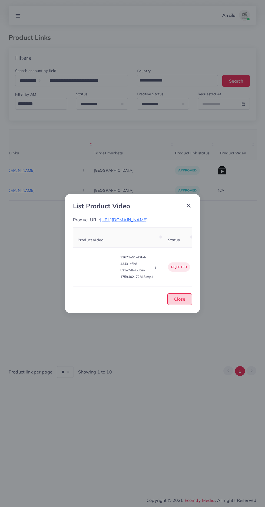
click at [191, 304] on button "Close" at bounding box center [179, 299] width 25 height 12
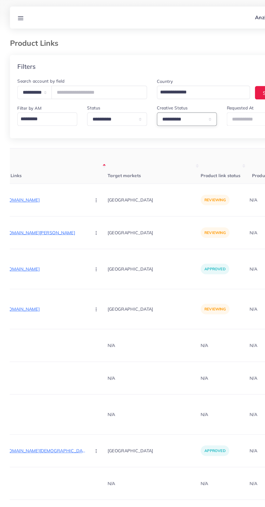
click at [189, 108] on select "**********" at bounding box center [163, 104] width 52 height 12
select select "*********"
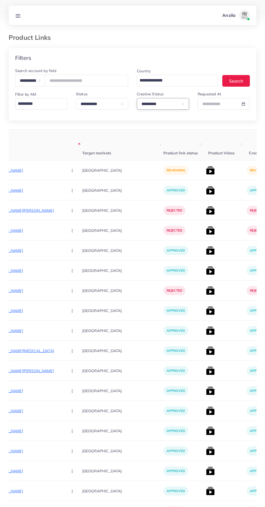
scroll to position [0, 97]
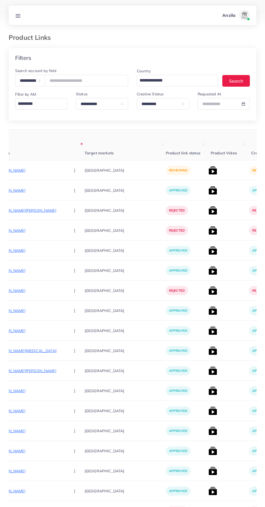
click at [24, 173] on p "https://trenzio.pk/products/waterproof-natural-eyebrow-pencil" at bounding box center [25, 170] width 81 height 6
click at [74, 170] on circle "button" at bounding box center [74, 170] width 0 height 0
click at [77, 187] on span "Approve" at bounding box center [86, 186] width 18 height 5
click at [209, 172] on img at bounding box center [213, 170] width 9 height 9
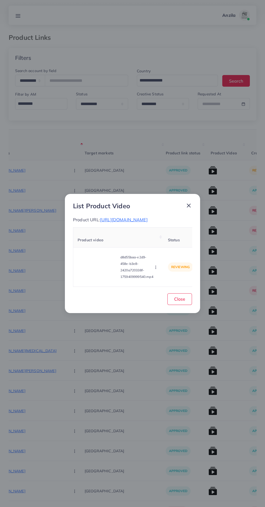
click at [101, 271] on video at bounding box center [98, 267] width 41 height 24
click at [97, 267] on icon at bounding box center [98, 266] width 9 height 9
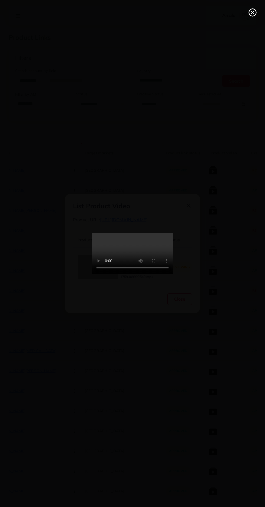
click at [250, 12] on icon at bounding box center [252, 12] width 9 height 9
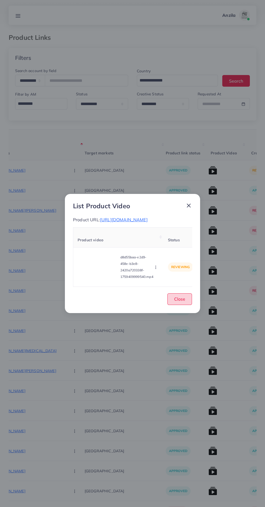
click at [185, 301] on span "Close" at bounding box center [179, 298] width 11 height 5
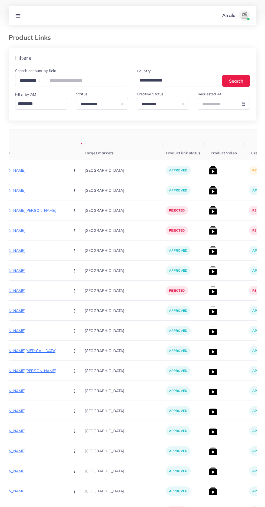
click at [209, 174] on img at bounding box center [213, 170] width 9 height 9
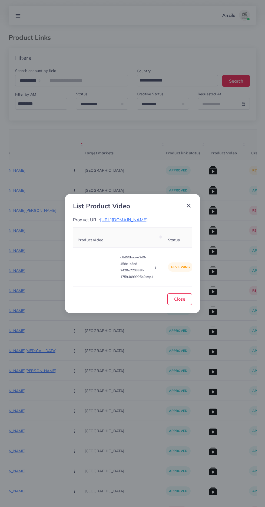
click at [157, 269] on icon "button" at bounding box center [156, 267] width 4 height 4
click at [163, 256] on span "Reject" at bounding box center [165, 253] width 13 height 5
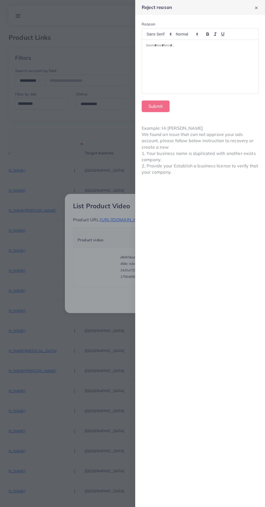
click at [207, 78] on div at bounding box center [200, 67] width 116 height 54
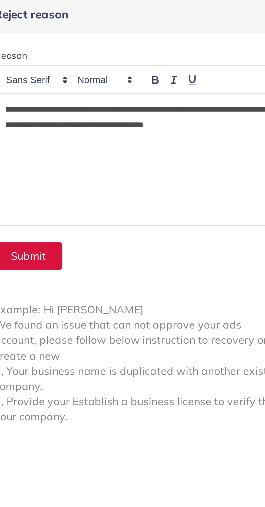
click at [156, 106] on button "Submit" at bounding box center [156, 106] width 28 height 12
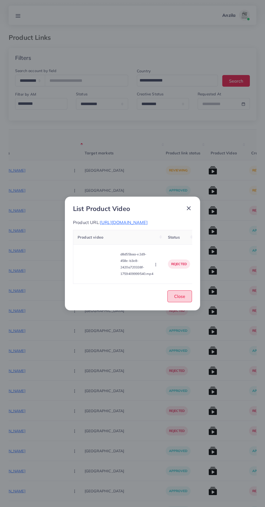
click at [184, 299] on span "Close" at bounding box center [179, 295] width 11 height 5
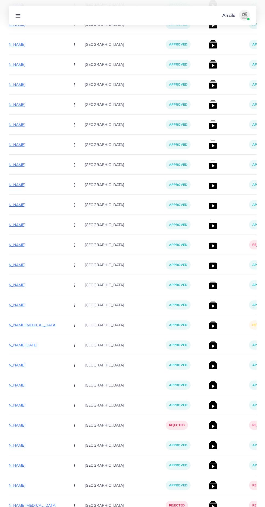
scroll to position [2249, 0]
click at [209, 349] on img at bounding box center [213, 344] width 9 height 9
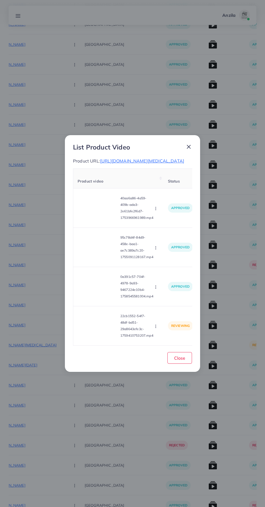
click at [95, 325] on video at bounding box center [98, 325] width 41 height 24
click at [95, 325] on icon at bounding box center [98, 325] width 9 height 9
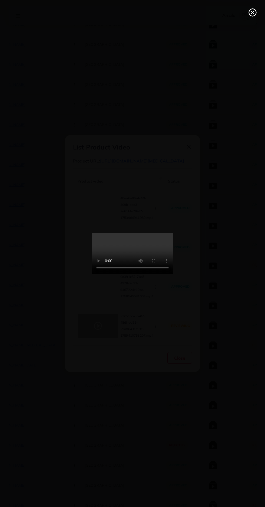
click at [250, 12] on icon at bounding box center [252, 12] width 9 height 9
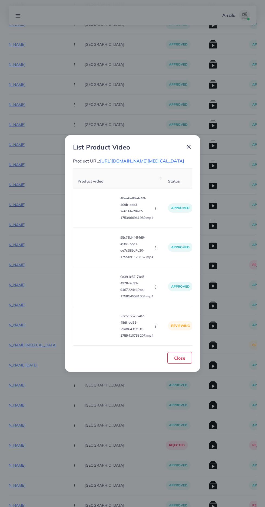
click at [147, 158] on span "https://theprimes.store/products/vegetable-grinder-and-chopper" at bounding box center [142, 160] width 84 height 5
click at [157, 328] on icon "button" at bounding box center [156, 326] width 4 height 4
click at [165, 315] on span "Reject" at bounding box center [165, 312] width 13 height 5
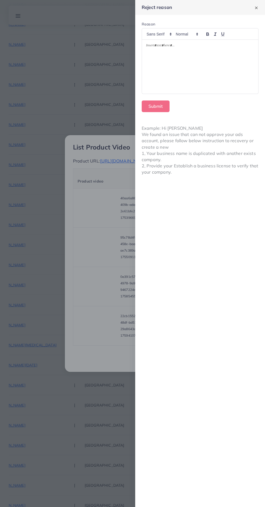
click at [221, 91] on div at bounding box center [200, 67] width 116 height 54
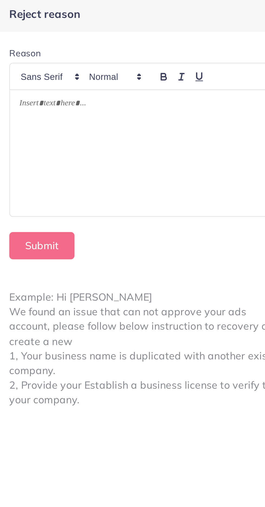
scroll to position [2249, 0]
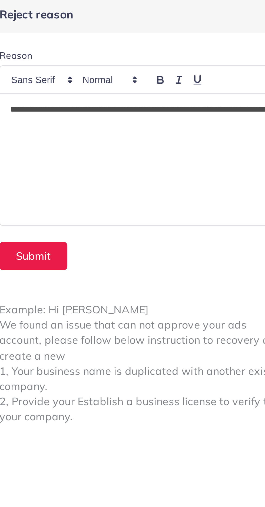
click at [161, 41] on div "**********" at bounding box center [200, 67] width 116 height 54
click at [152, 47] on p "**********" at bounding box center [200, 49] width 108 height 13
click at [159, 108] on button "Submit" at bounding box center [156, 106] width 28 height 12
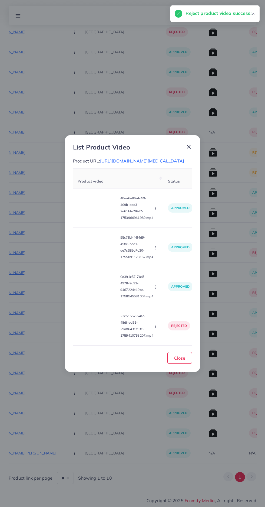
scroll to position [1761, 0]
click at [180, 360] on span "Close" at bounding box center [179, 357] width 11 height 5
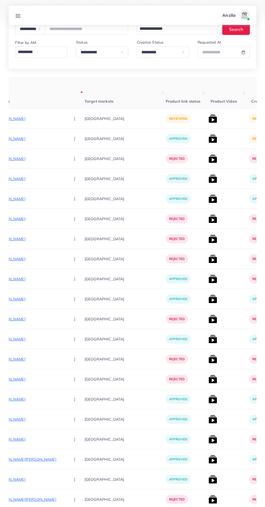
scroll to position [23, 0]
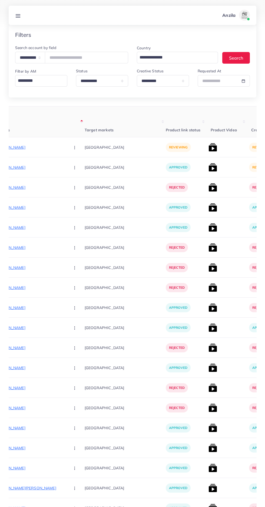
click at [20, 147] on p "https://uzairimports.com/products/premium-handmade-peshawari-chappal-featuring-…" at bounding box center [25, 147] width 81 height 6
click at [74, 147] on circle "button" at bounding box center [74, 147] width 0 height 0
click at [71, 176] on icon at bounding box center [73, 176] width 4 height 4
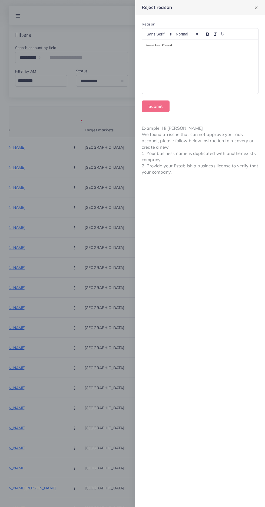
click at [182, 65] on div at bounding box center [200, 67] width 116 height 54
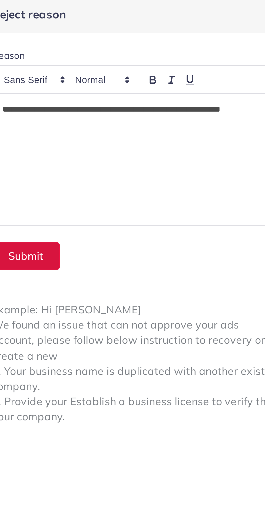
click at [156, 108] on button "Submit" at bounding box center [156, 106] width 28 height 12
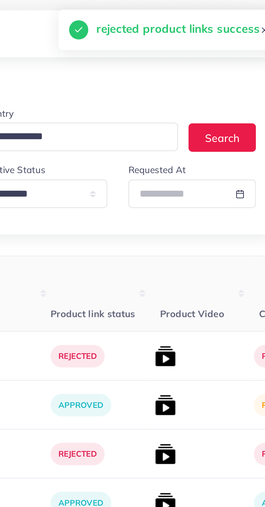
scroll to position [0, 0]
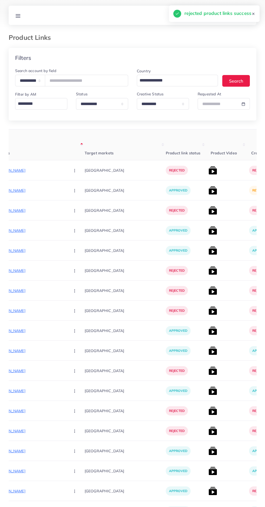
click at [209, 190] on img at bounding box center [213, 190] width 9 height 9
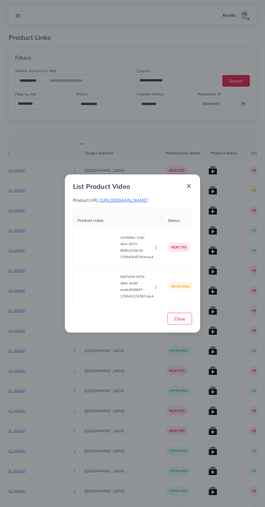
click at [95, 288] on video at bounding box center [98, 286] width 41 height 24
click at [94, 291] on icon at bounding box center [98, 286] width 9 height 9
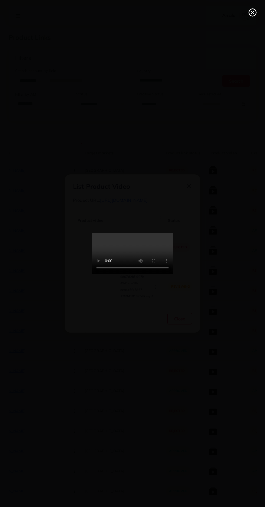
click at [252, 17] on icon at bounding box center [252, 12] width 9 height 9
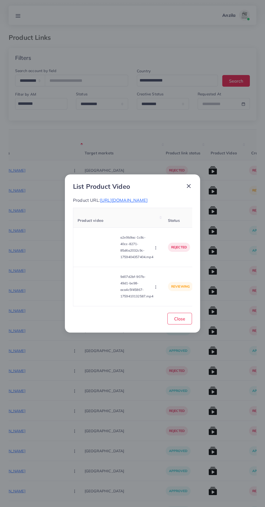
click at [148, 203] on span "https://uzairimports.com/products/premium-shaggy-razai-4-pieces-full-set?utm_ca…" at bounding box center [124, 199] width 48 height 5
click at [159, 289] on button "button" at bounding box center [156, 286] width 6 height 5
click at [163, 276] on span "Reject" at bounding box center [165, 272] width 13 height 5
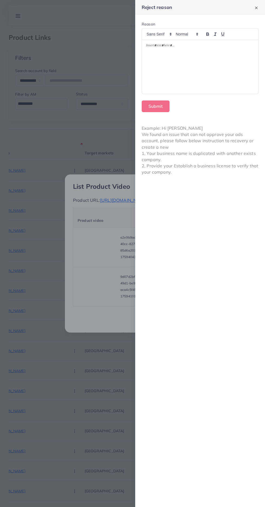
click at [173, 67] on div at bounding box center [200, 67] width 116 height 54
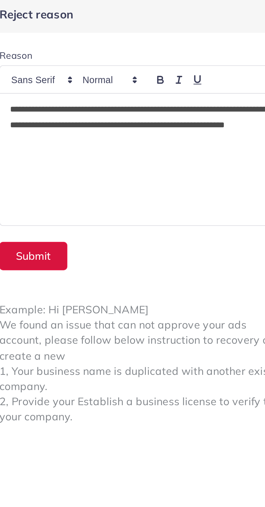
click at [158, 105] on button "Submit" at bounding box center [156, 106] width 28 height 12
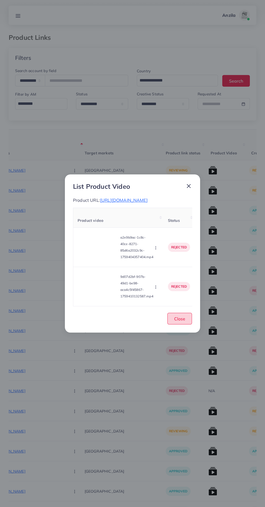
click at [189, 324] on button "Close" at bounding box center [179, 319] width 25 height 12
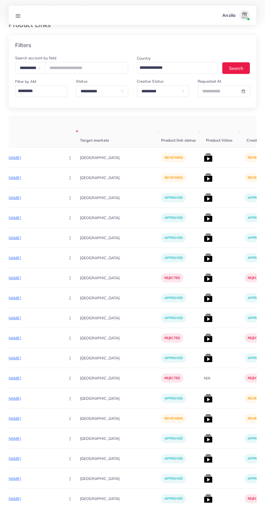
scroll to position [12, 0]
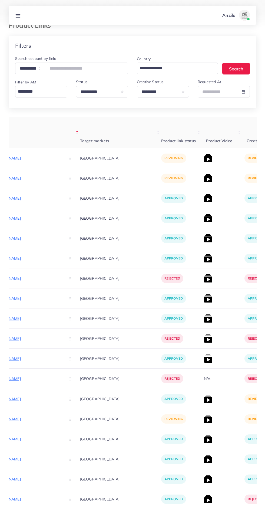
click at [204, 399] on img at bounding box center [208, 398] width 9 height 9
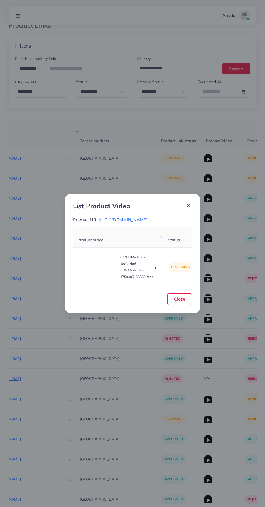
click at [104, 279] on video at bounding box center [98, 267] width 41 height 24
click at [104, 276] on div at bounding box center [98, 267] width 41 height 24
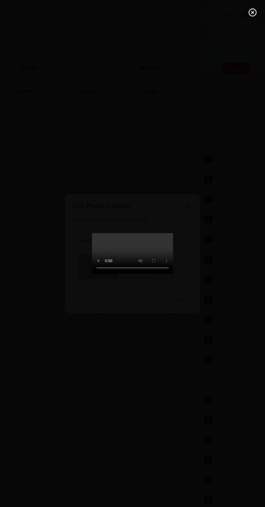
click at [253, 16] on circle at bounding box center [252, 12] width 7 height 7
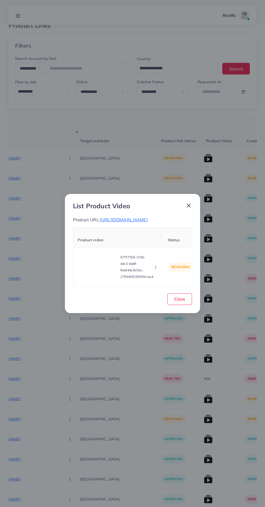
click at [155, 269] on icon "button" at bounding box center [156, 267] width 4 height 4
click at [165, 256] on span "Reject" at bounding box center [165, 253] width 13 height 5
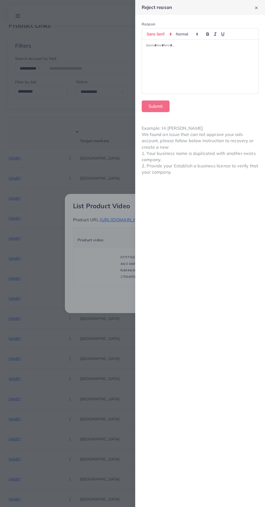
click at [163, 34] on span at bounding box center [158, 34] width 29 height 6
click at [183, 89] on div at bounding box center [200, 67] width 116 height 54
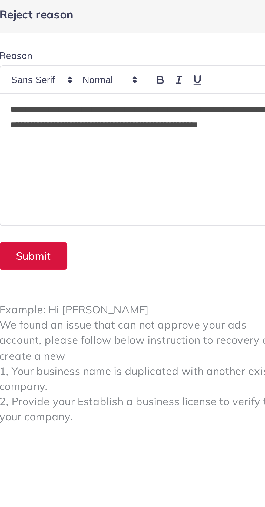
click at [157, 105] on button "Submit" at bounding box center [156, 106] width 28 height 12
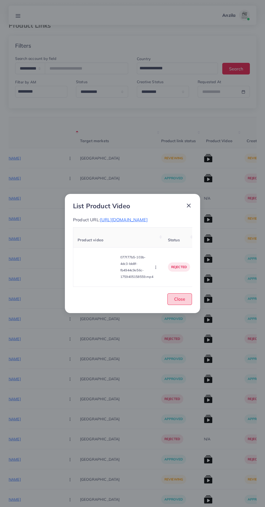
click at [190, 297] on button "Close" at bounding box center [179, 299] width 25 height 12
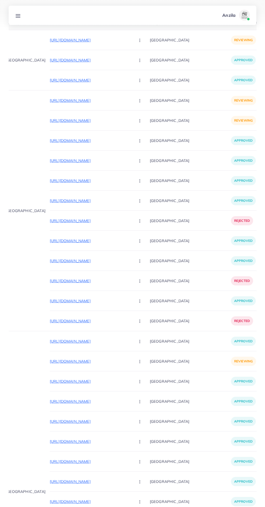
scroll to position [0, 32]
click at [50, 358] on p "https://thestylenstuff.com" at bounding box center [90, 361] width 81 height 6
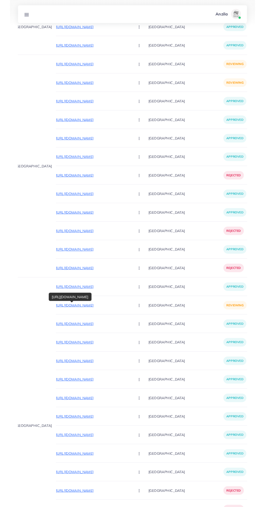
scroll to position [172, 0]
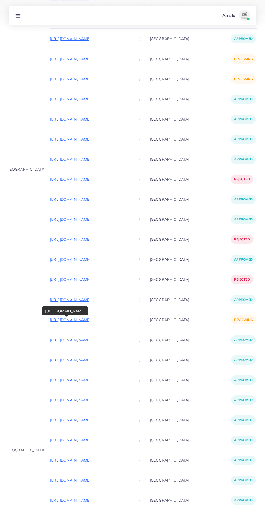
click at [140, 320] on circle "button" at bounding box center [140, 320] width 0 height 0
click at [131, 354] on ul "Approve Reject" at bounding box center [152, 342] width 43 height 29
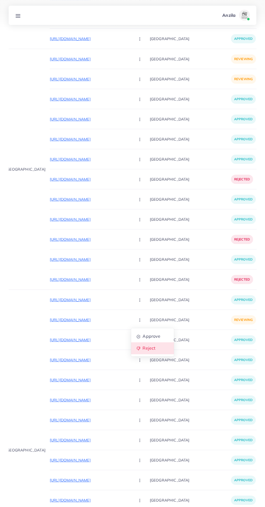
click at [143, 349] on span "Reject" at bounding box center [149, 347] width 13 height 5
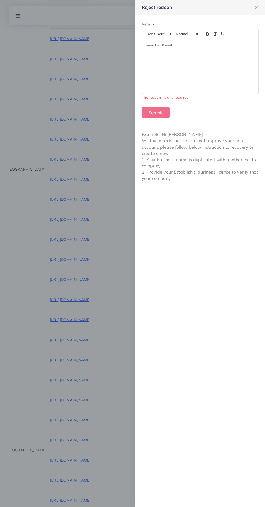
click at [208, 71] on div at bounding box center [200, 67] width 116 height 54
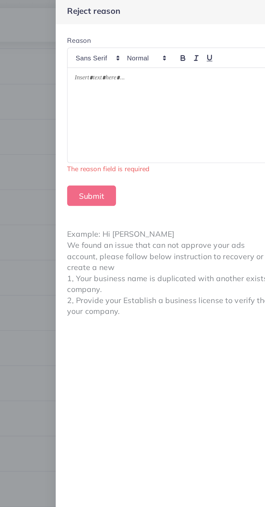
scroll to position [171, 0]
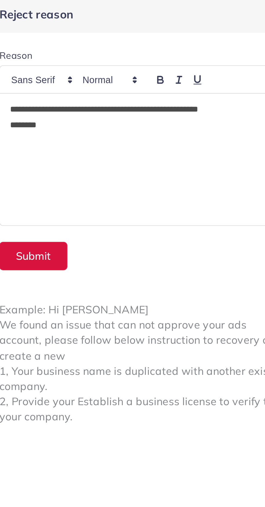
click at [155, 108] on button "Submit" at bounding box center [156, 106] width 28 height 12
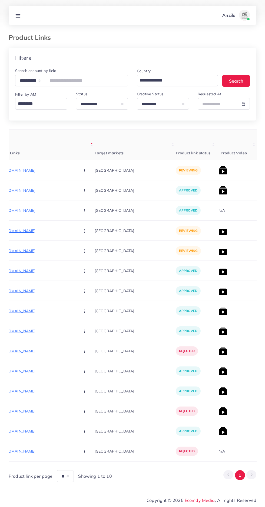
scroll to position [0, 91]
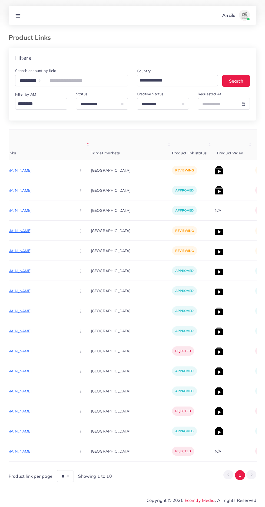
click at [25, 171] on p "https://trendsifypk.com/collections/frontpage/products/tummy-trimmer-double-spr…" at bounding box center [31, 170] width 81 height 6
